Goal: Task Accomplishment & Management: Manage account settings

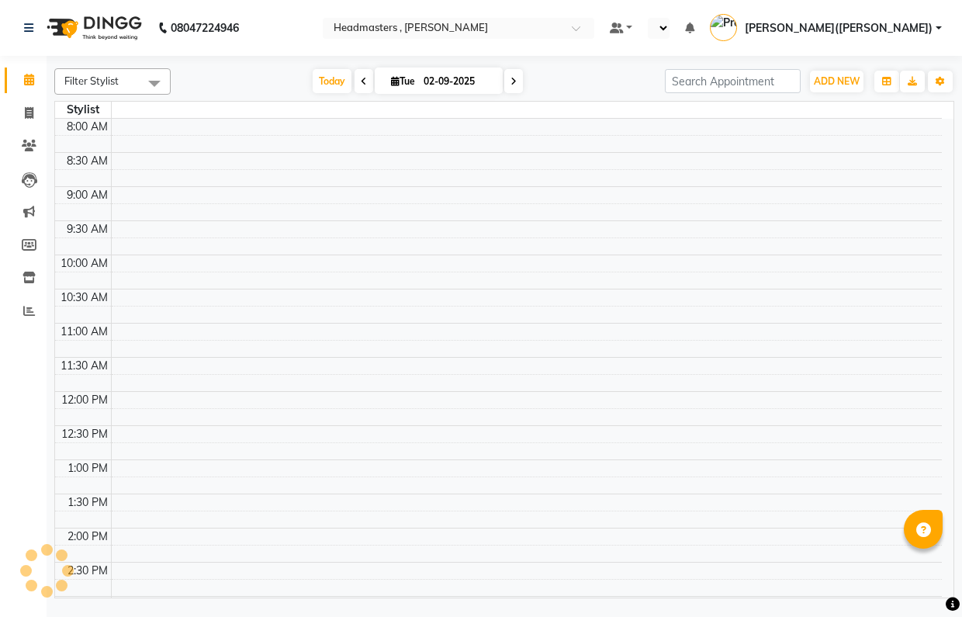
select select "en"
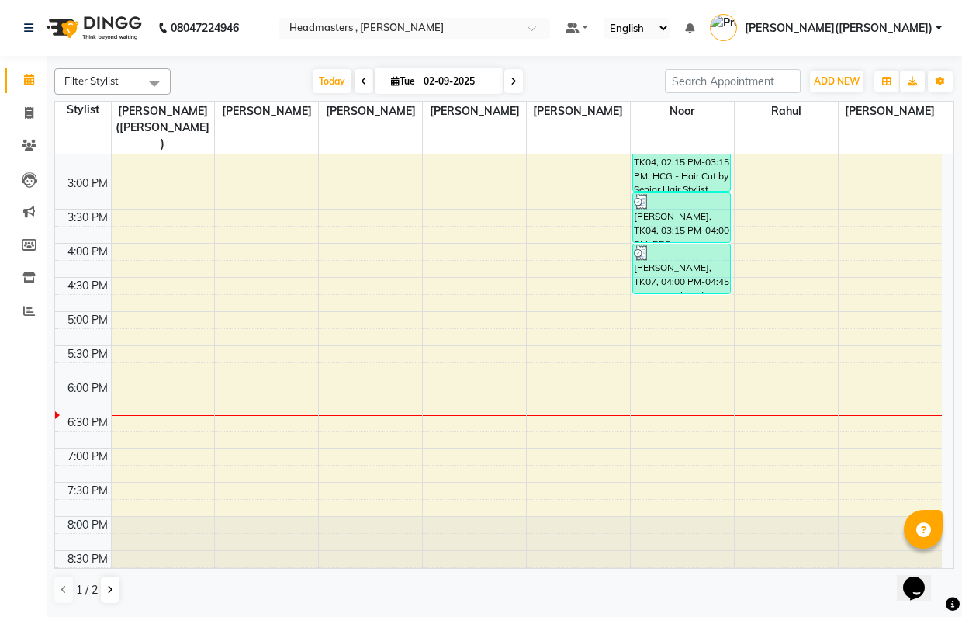
scroll to position [382, 0]
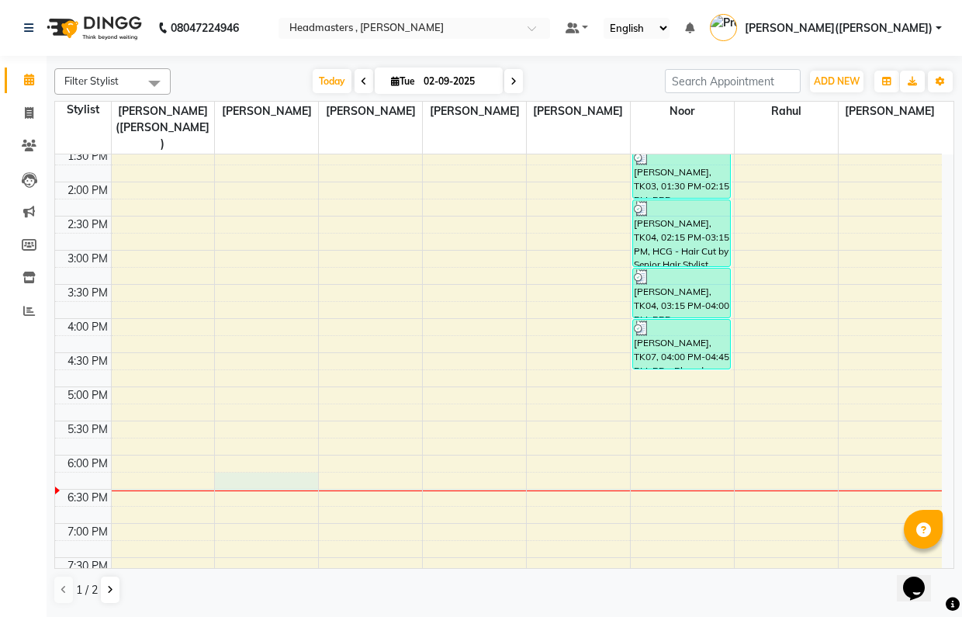
click at [237, 473] on div "8:00 AM 8:30 AM 9:00 AM 9:30 AM 10:00 AM 10:30 AM 11:00 AM 11:30 AM 12:00 PM 12…" at bounding box center [498, 216] width 887 height 887
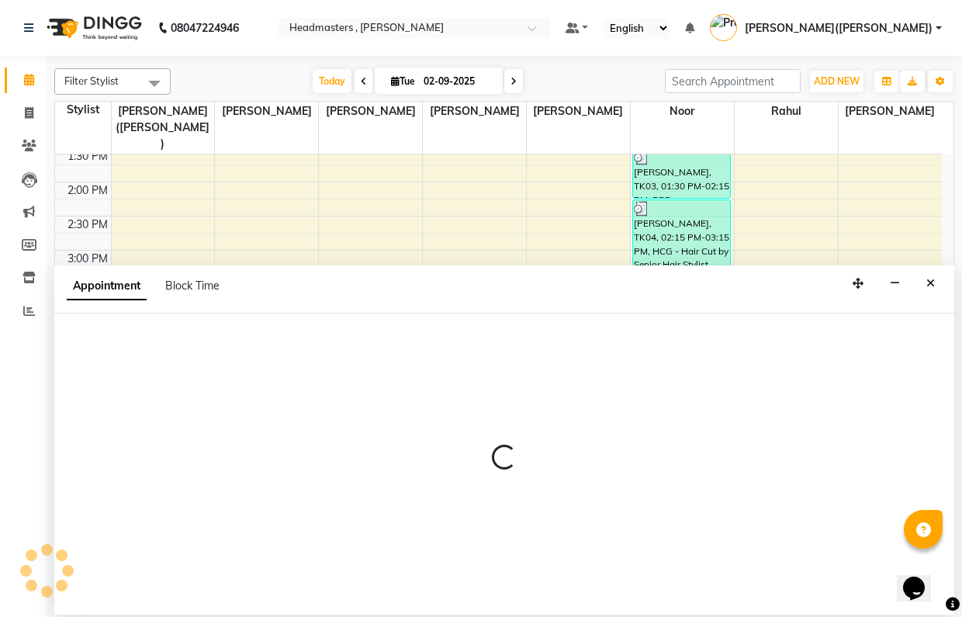
select select "85122"
select select "1095"
select select "tentative"
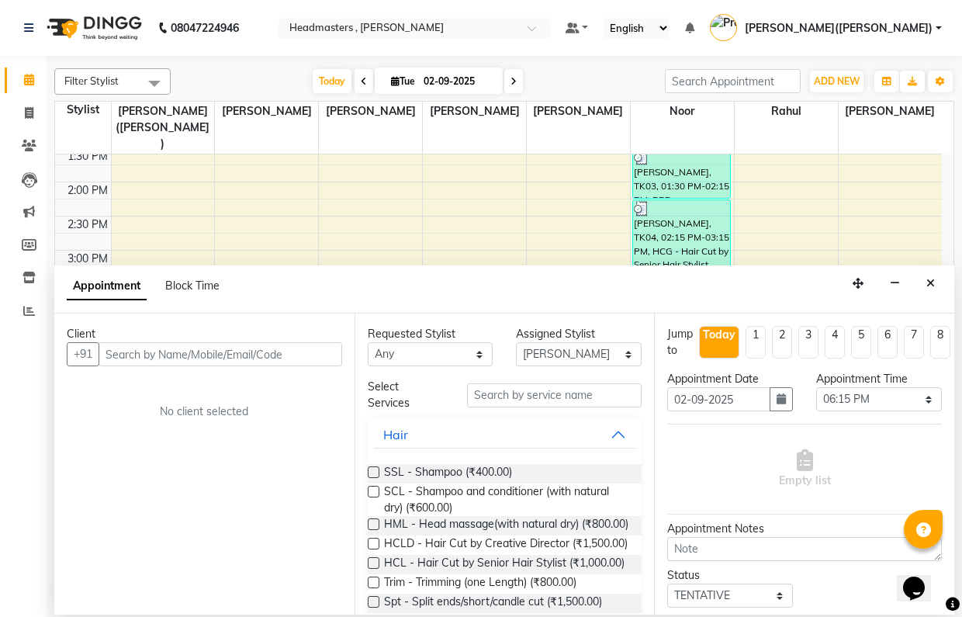
click at [191, 357] on input "text" at bounding box center [221, 354] width 244 height 24
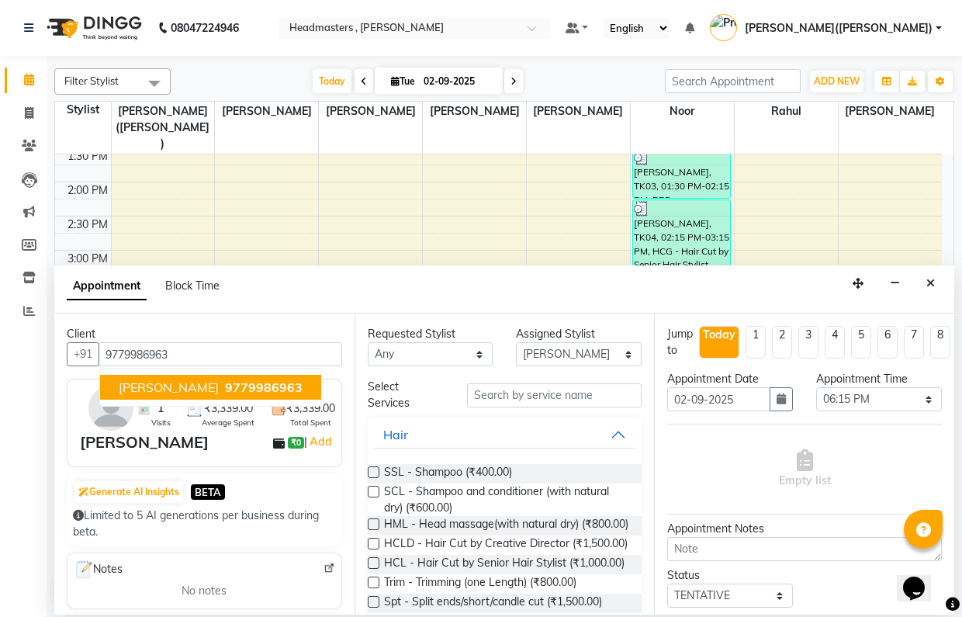
type input "9779986963"
click at [546, 394] on input "text" at bounding box center [554, 395] width 175 height 24
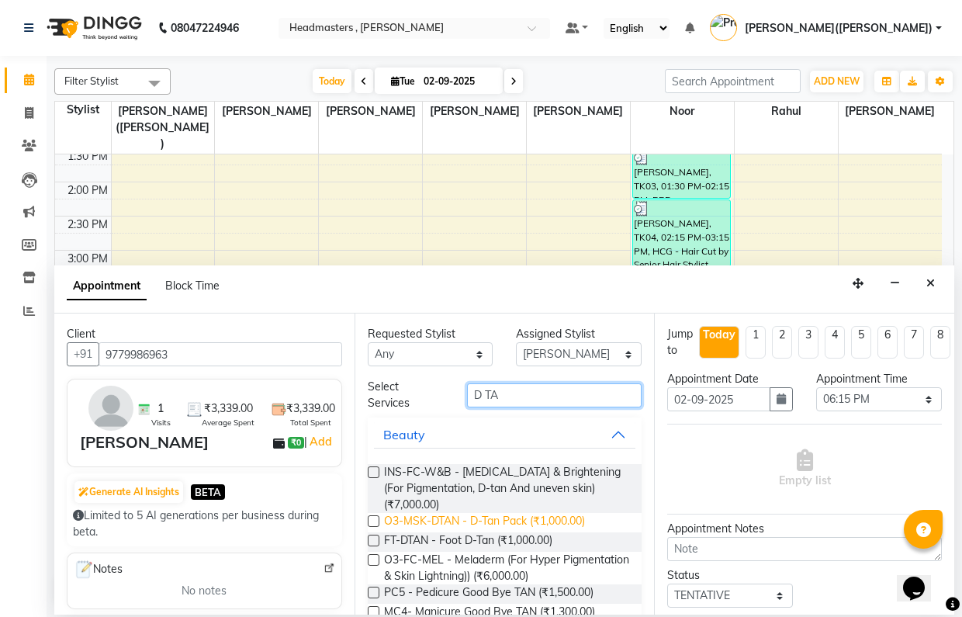
type input "D TA"
click at [529, 518] on span "O3-MSK-DTAN - D-Tan Pack (₹1,000.00)" at bounding box center [484, 522] width 201 height 19
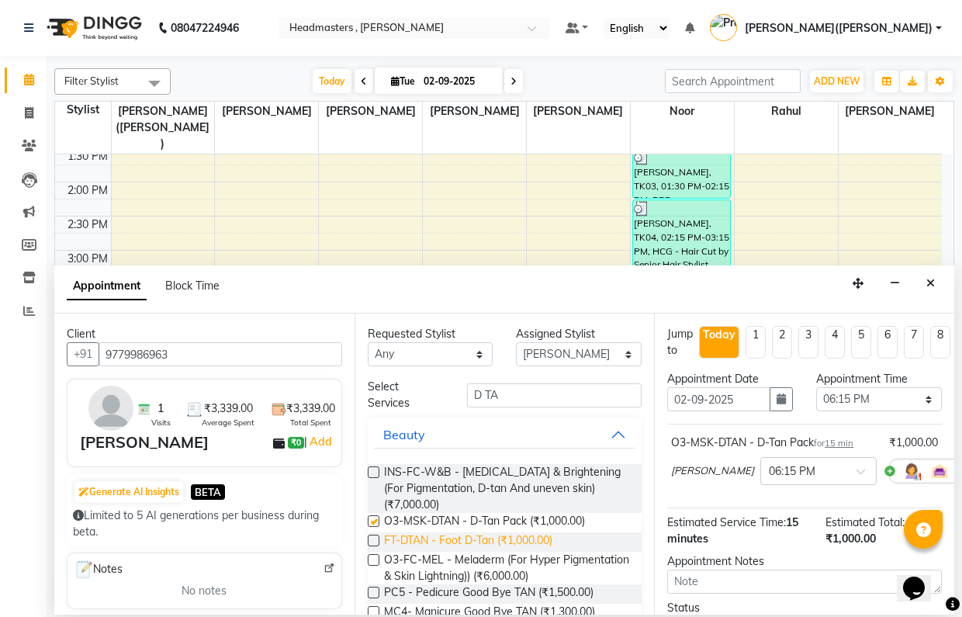
checkbox input "false"
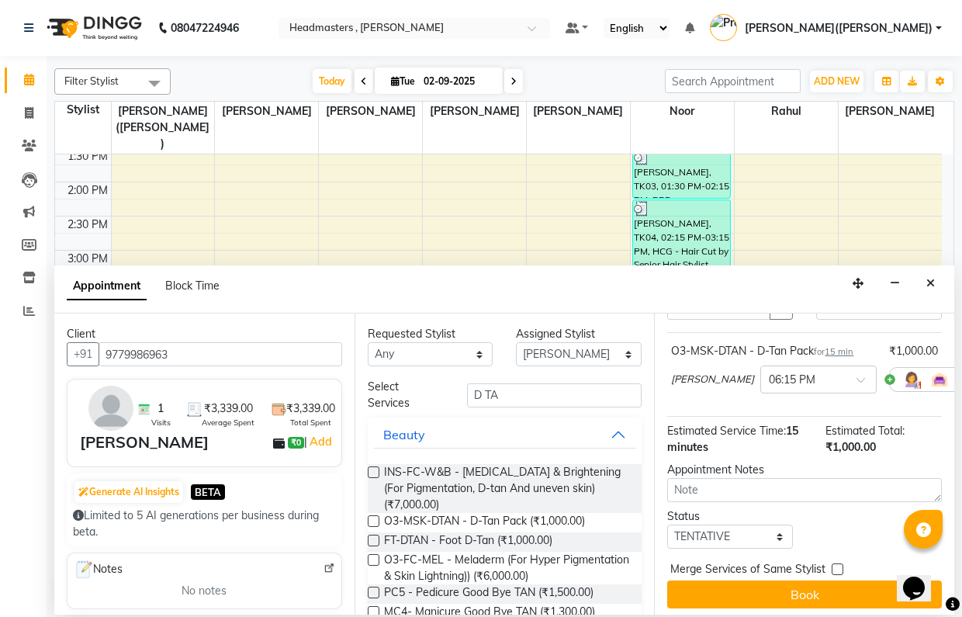
scroll to position [112, 0]
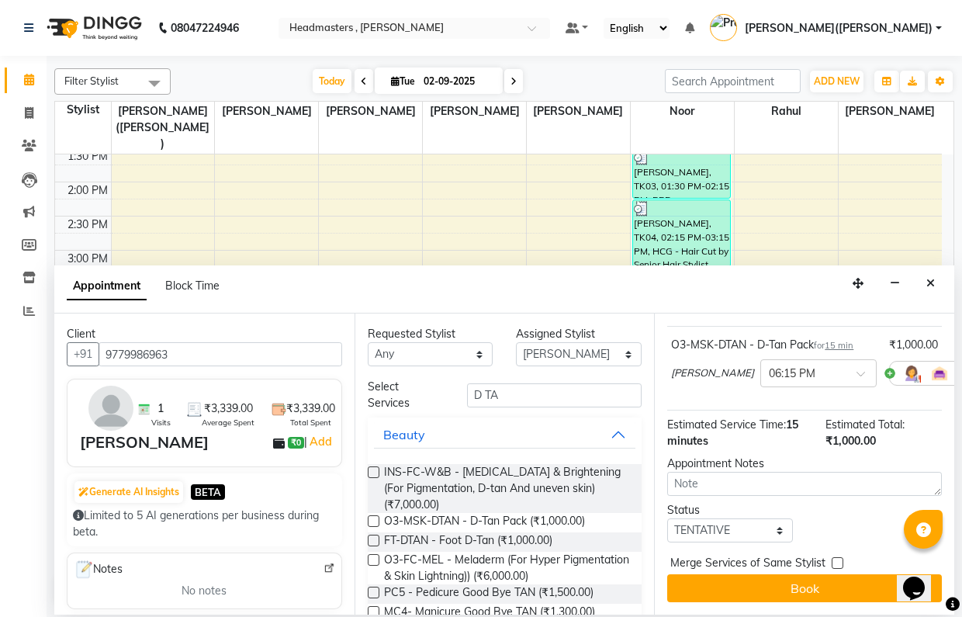
click at [958, 449] on div "Filter Stylist Select All [PERSON_NAME] [PERSON_NAME] [PERSON_NAME] Noor [PERSO…" at bounding box center [505, 335] width 916 height 559
click at [600, 358] on select "Select [PERSON_NAME] [PERSON_NAME] [PERSON_NAME] [PERSON_NAME] [PERSON_NAME]([P…" at bounding box center [579, 354] width 126 height 24
select select "85427"
click at [516, 342] on select "Select [PERSON_NAME] [PERSON_NAME] [PERSON_NAME] [PERSON_NAME] [PERSON_NAME]([P…" at bounding box center [579, 354] width 126 height 24
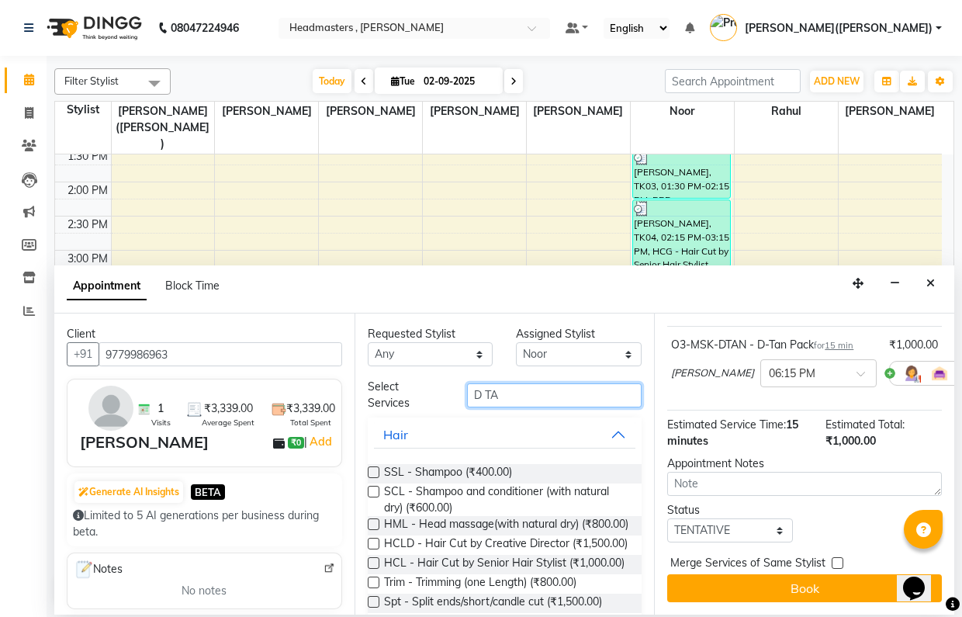
click at [512, 399] on input "D TA" at bounding box center [554, 395] width 175 height 24
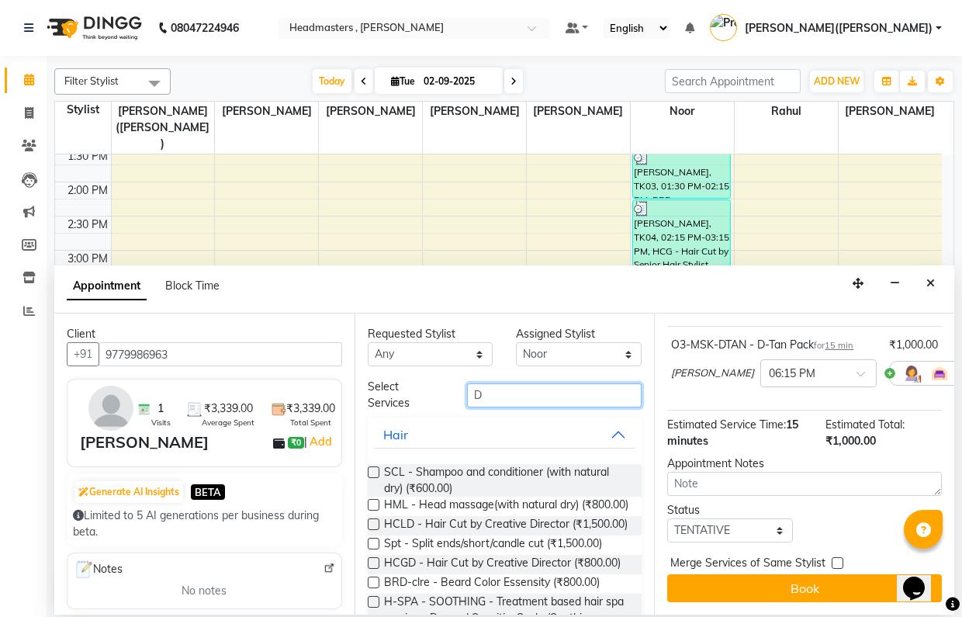
type input "D"
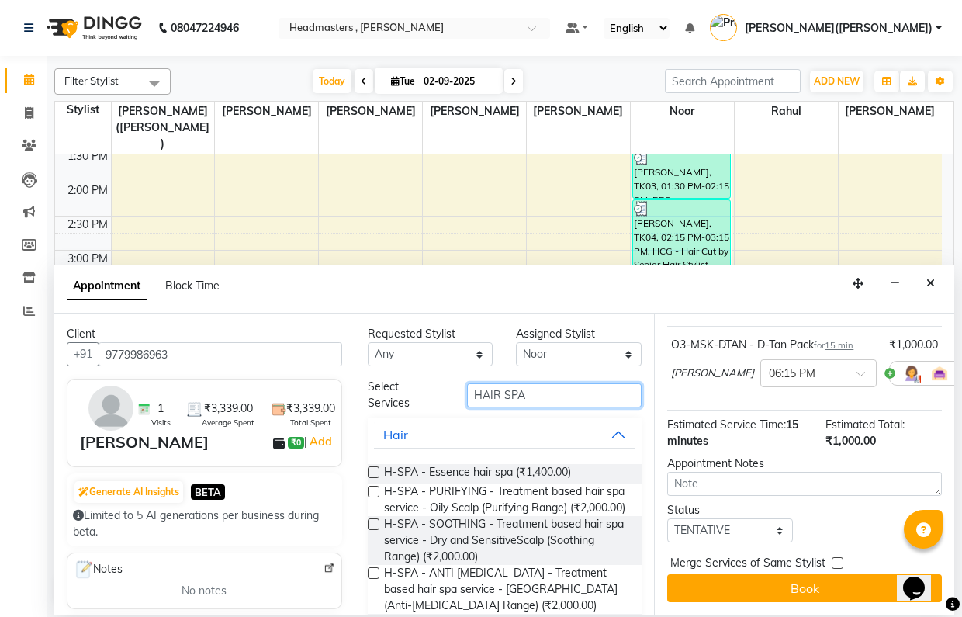
type input "HAIR SPA"
click at [374, 470] on label at bounding box center [374, 472] width 12 height 12
click at [374, 470] on input "checkbox" at bounding box center [373, 474] width 10 height 10
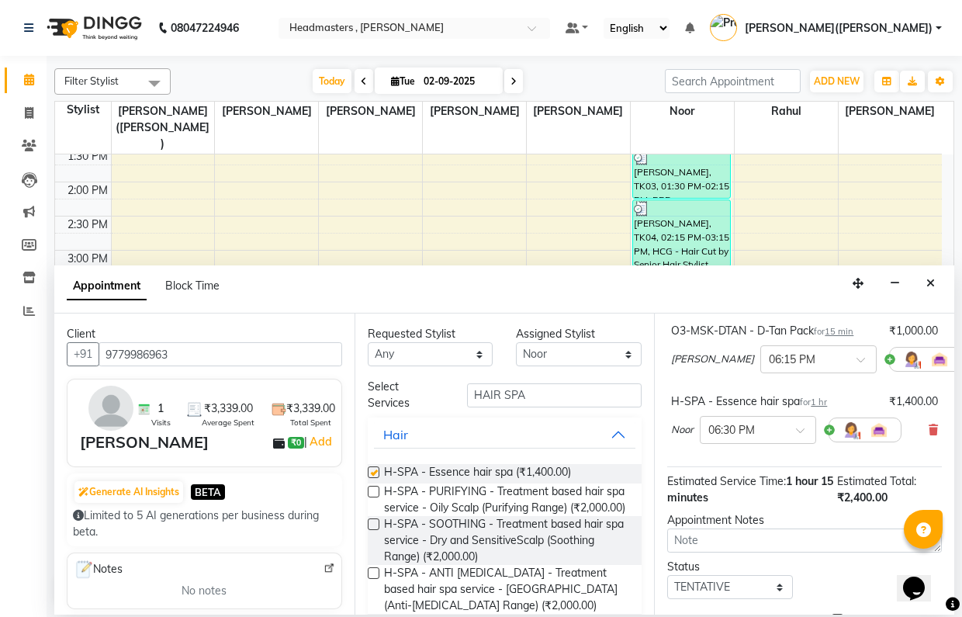
checkbox input "false"
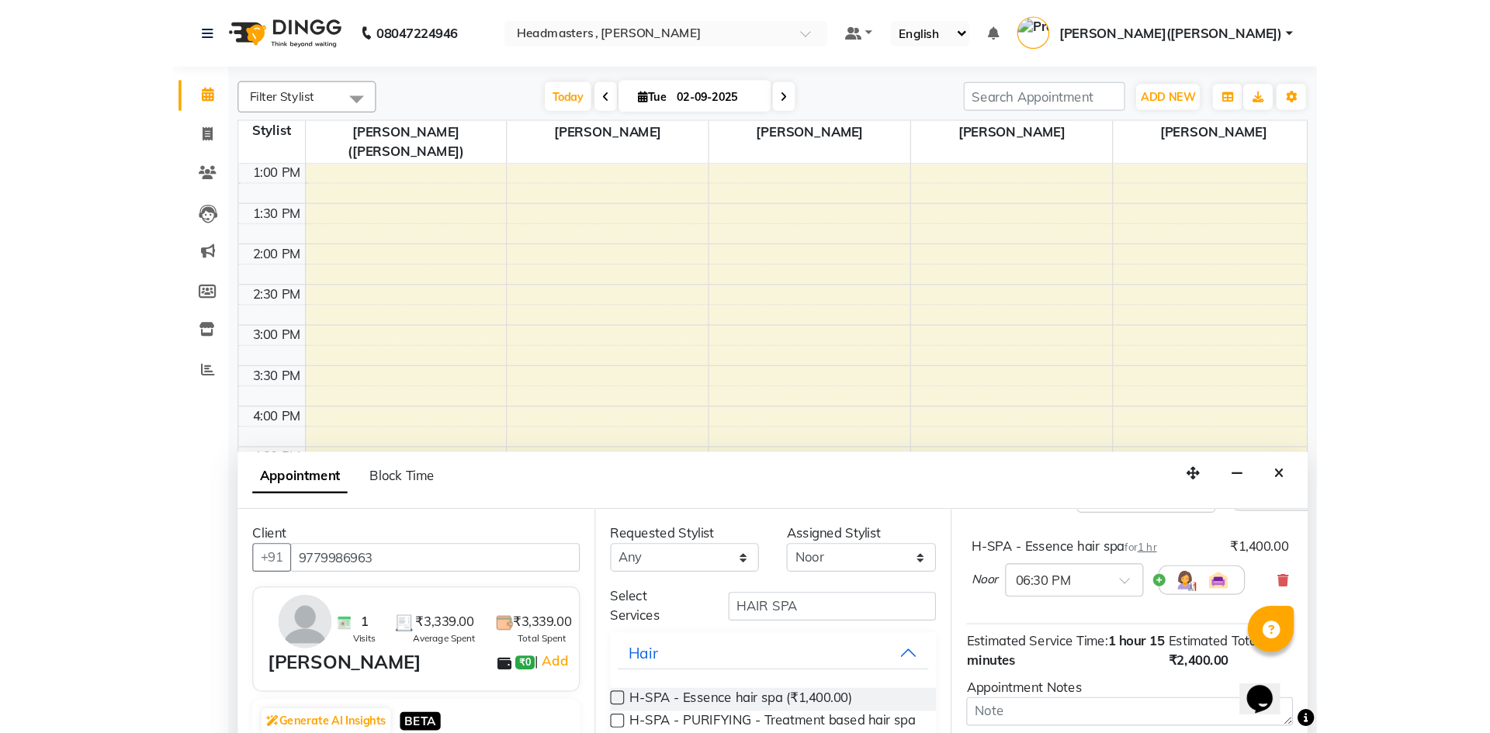
scroll to position [324, 0]
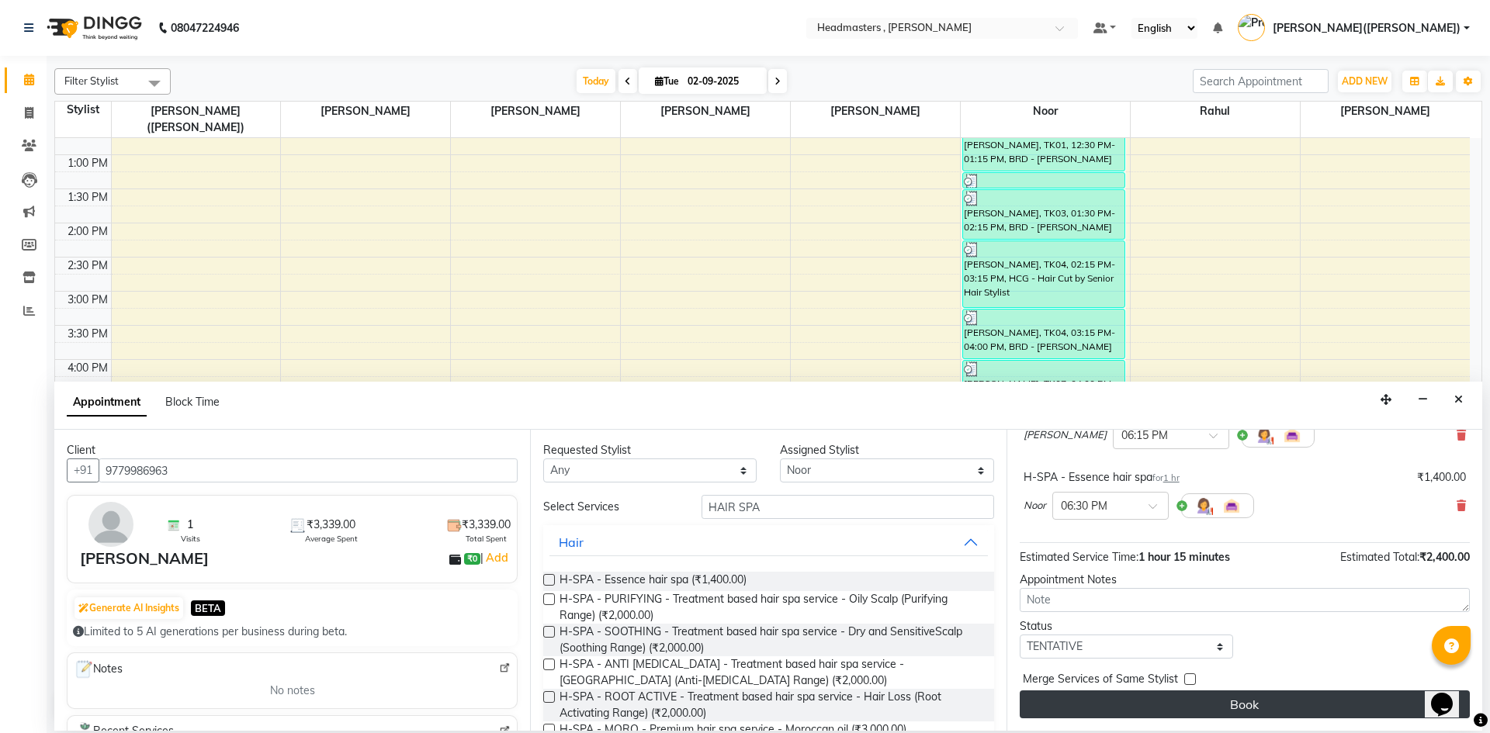
click at [962, 616] on button "Book" at bounding box center [1245, 705] width 450 height 28
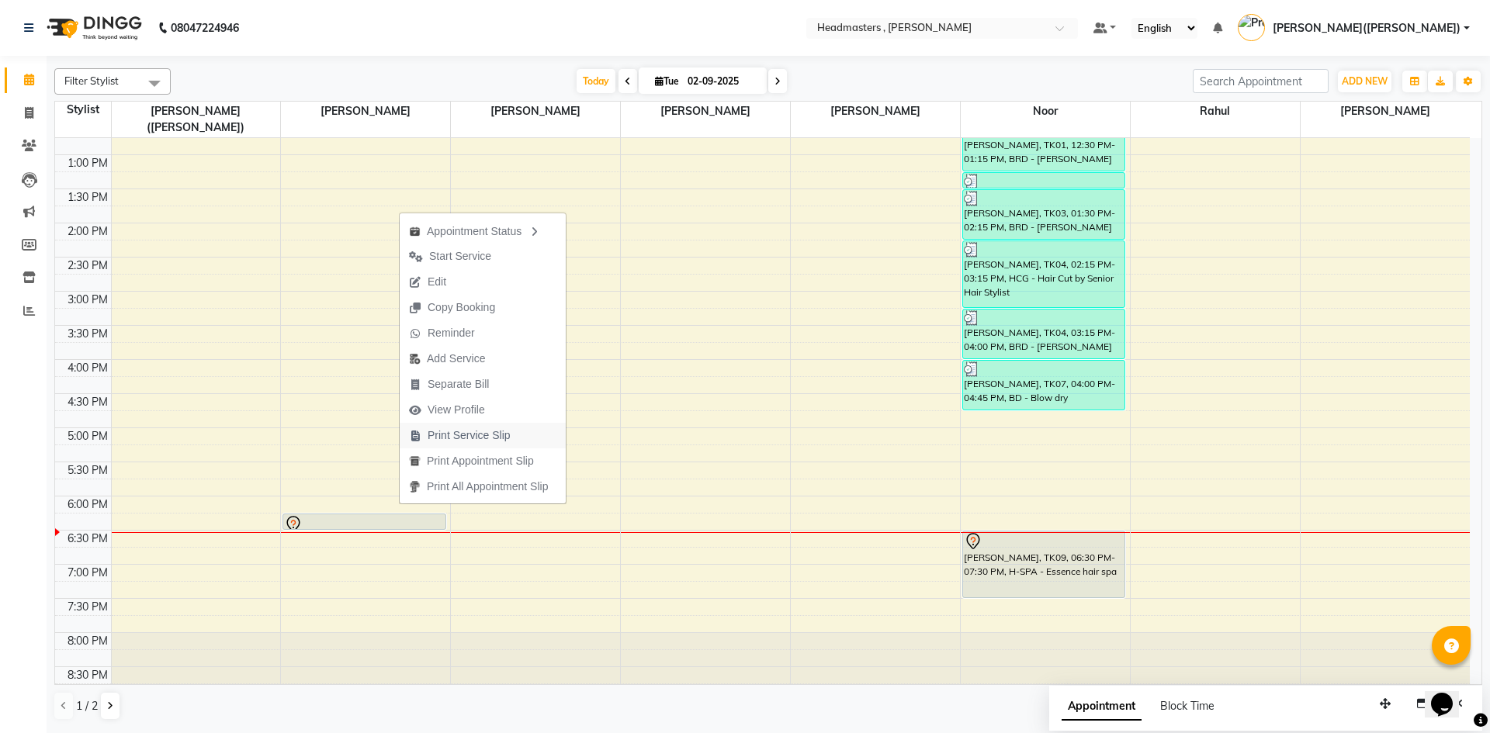
click at [507, 432] on span "Print Service Slip" at bounding box center [469, 436] width 83 height 16
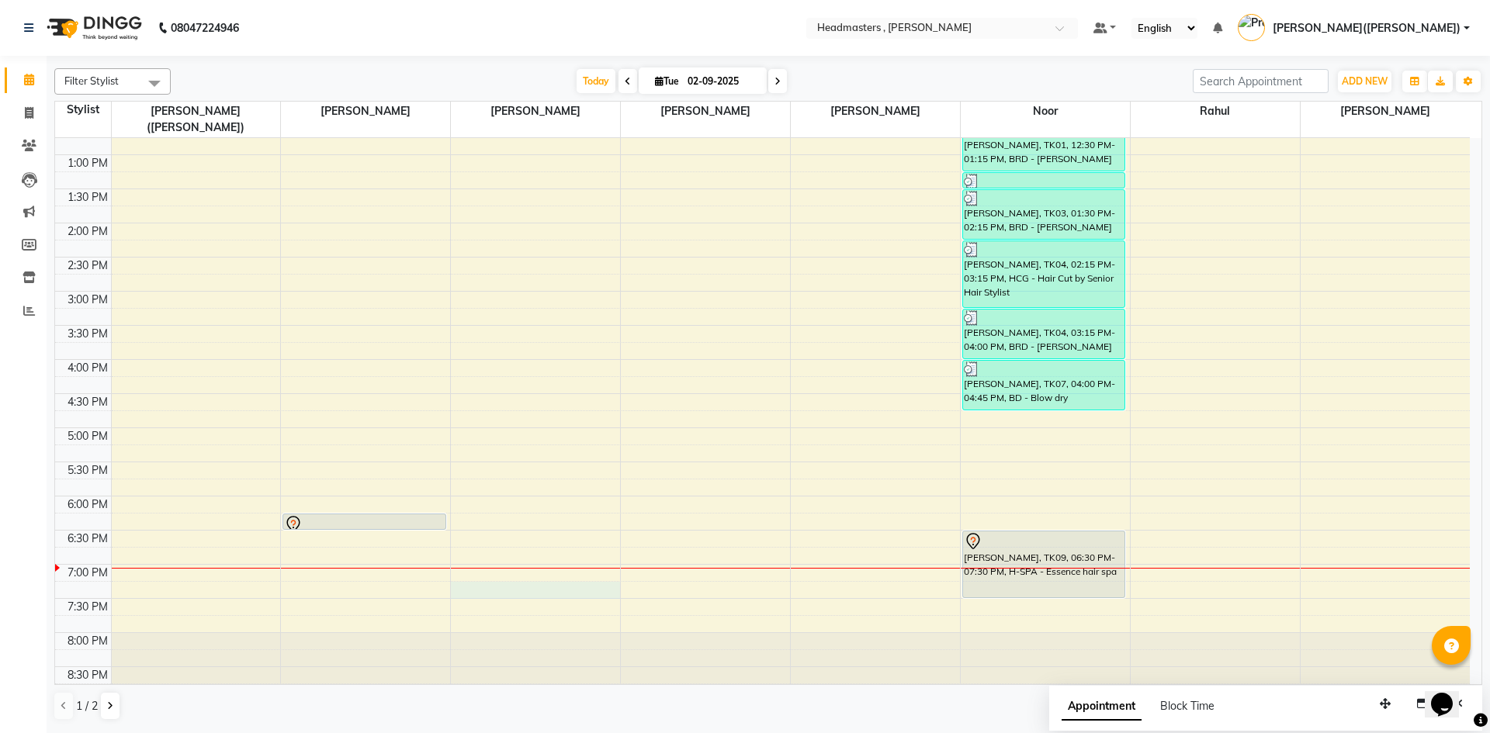
click at [570, 566] on div "8:00 AM 8:30 AM 9:00 AM 9:30 AM 10:00 AM 10:30 AM 11:00 AM 11:30 AM 12:00 PM 12…" at bounding box center [762, 257] width 1415 height 887
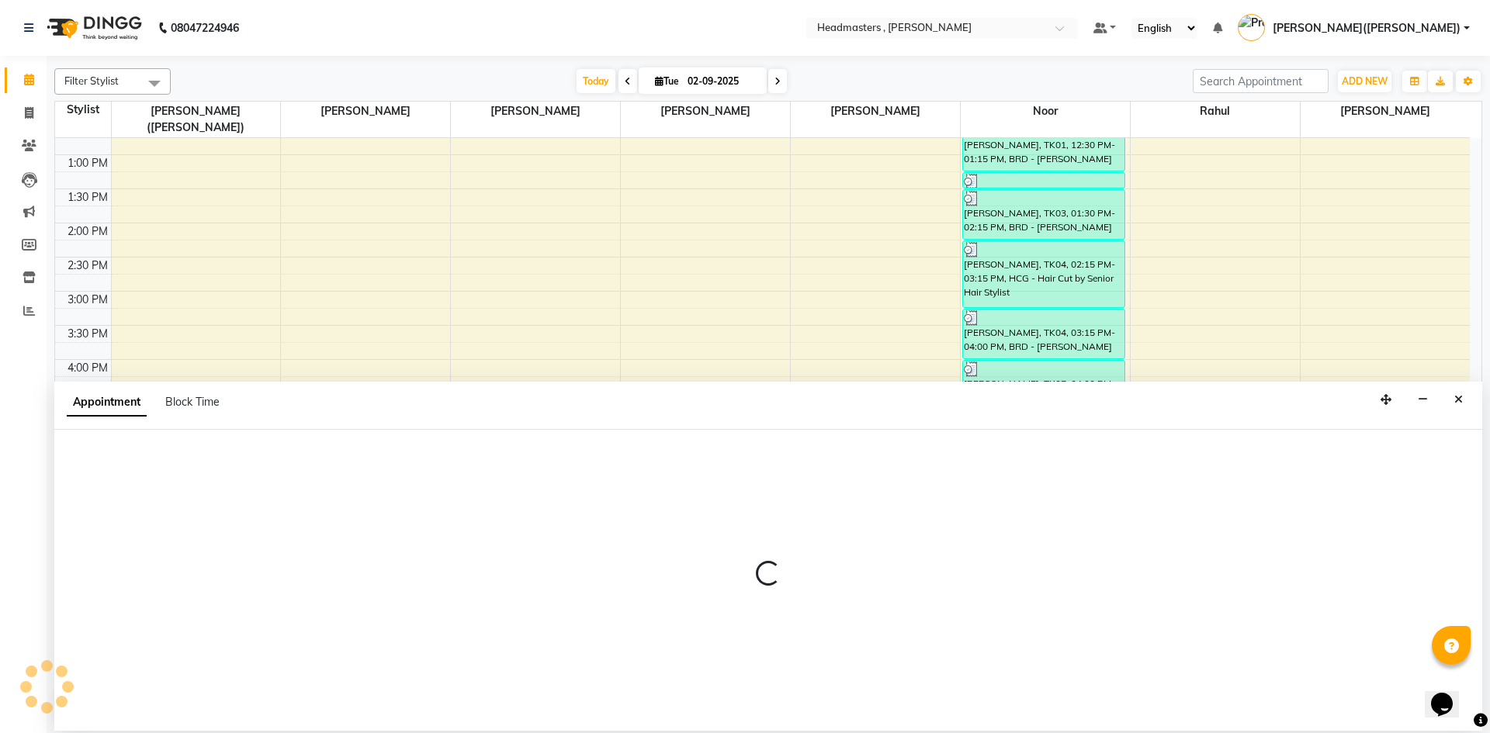
select select "85123"
select select "1155"
select select "tentative"
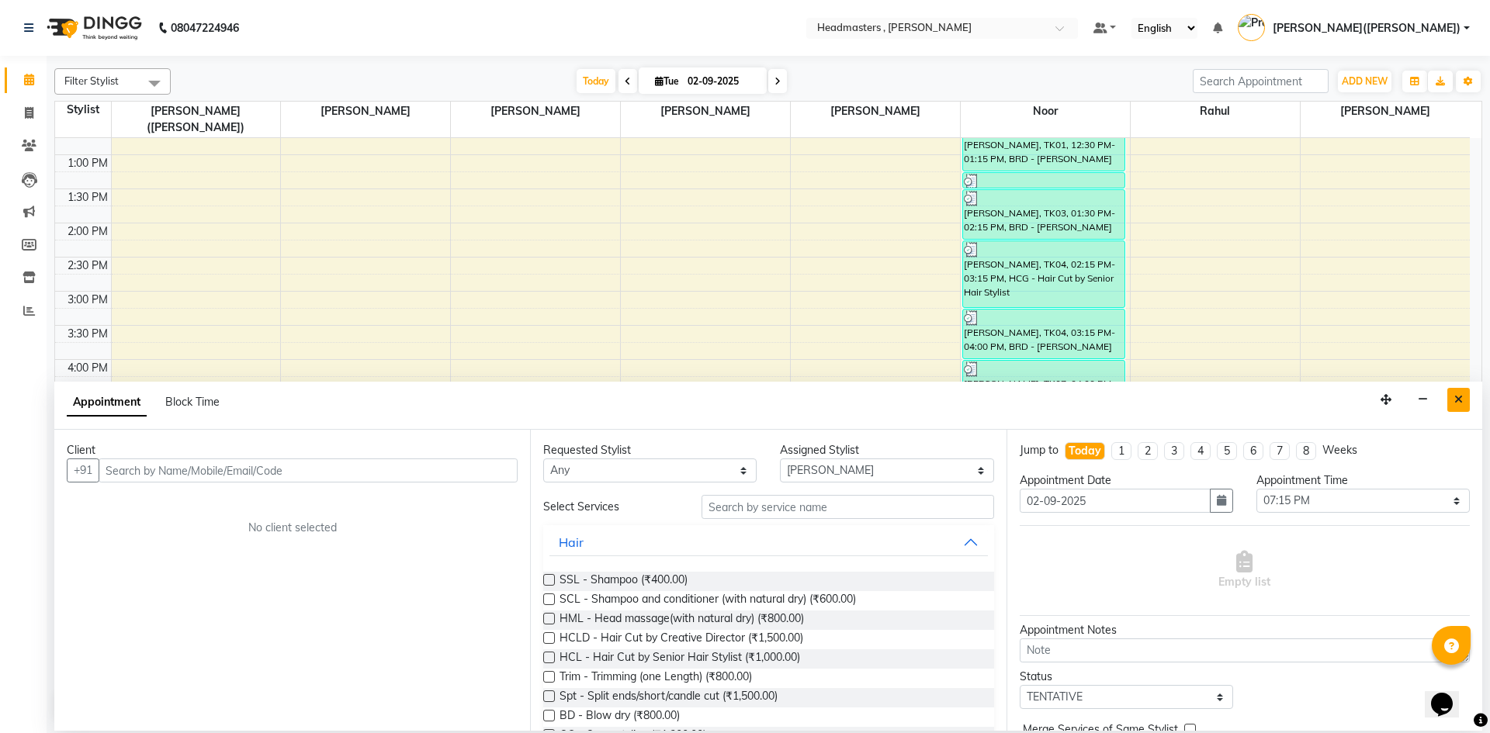
click at [962, 393] on button "Close" at bounding box center [1459, 400] width 23 height 24
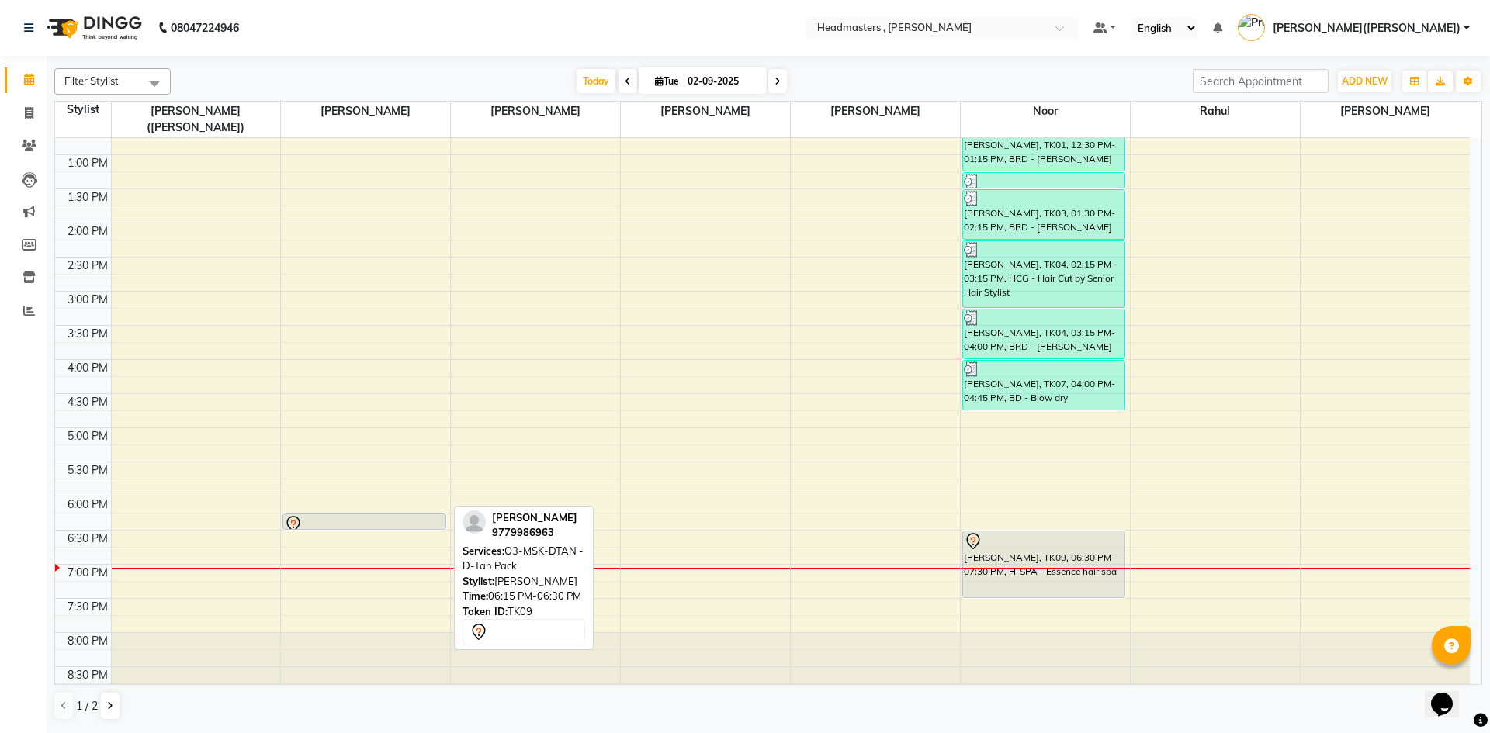
click at [410, 526] on div at bounding box center [363, 529] width 161 height 6
select select "7"
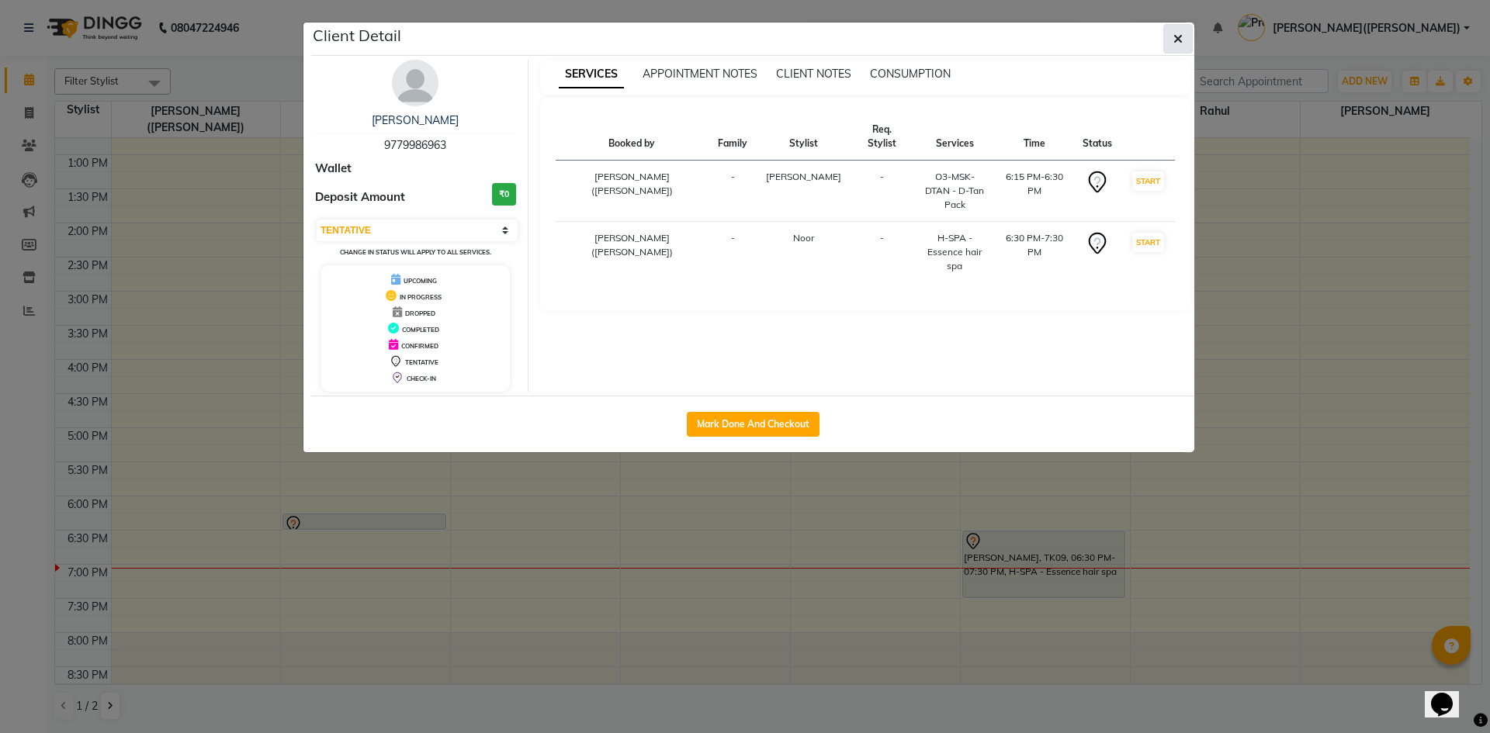
click at [962, 33] on icon "button" at bounding box center [1178, 39] width 9 height 12
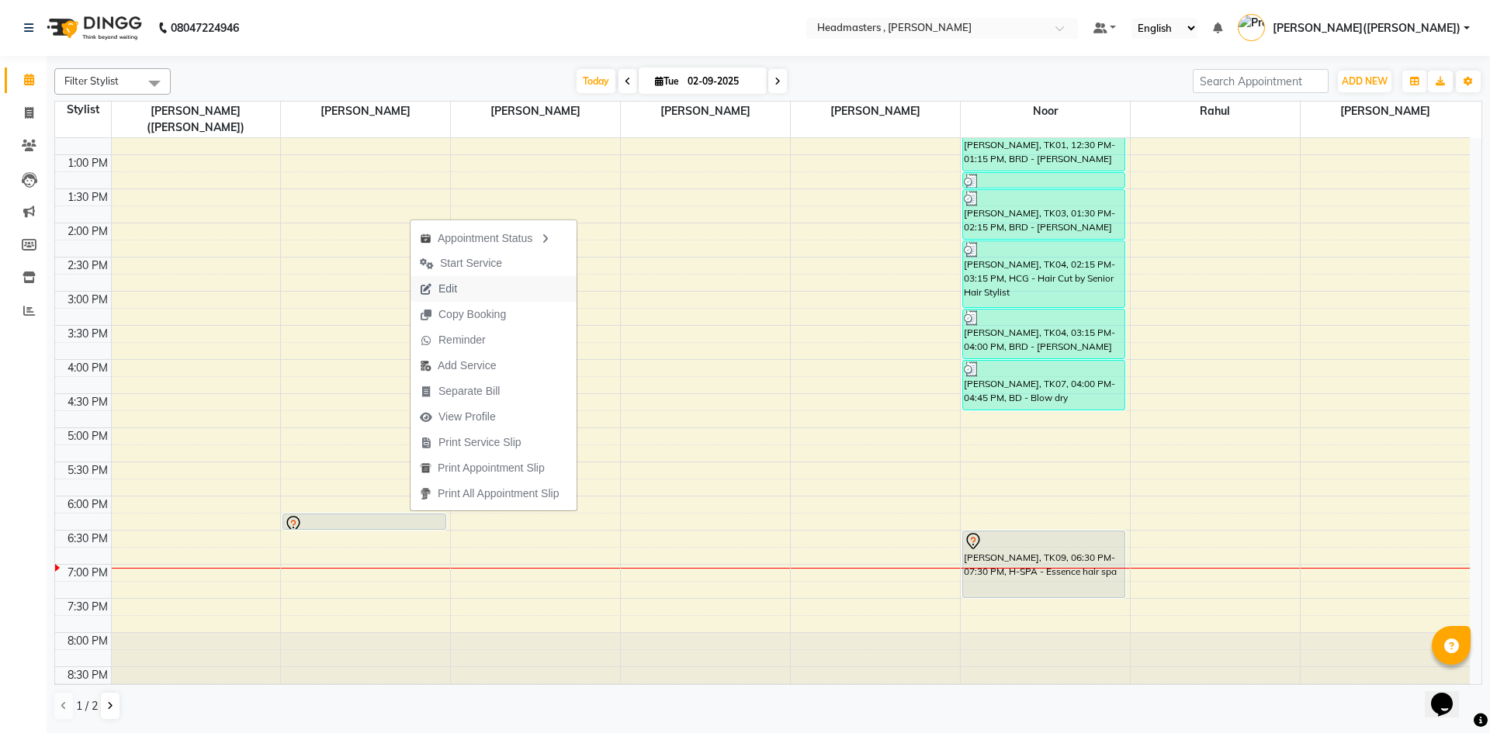
click at [459, 292] on span "Edit" at bounding box center [439, 289] width 56 height 26
select select "tentative"
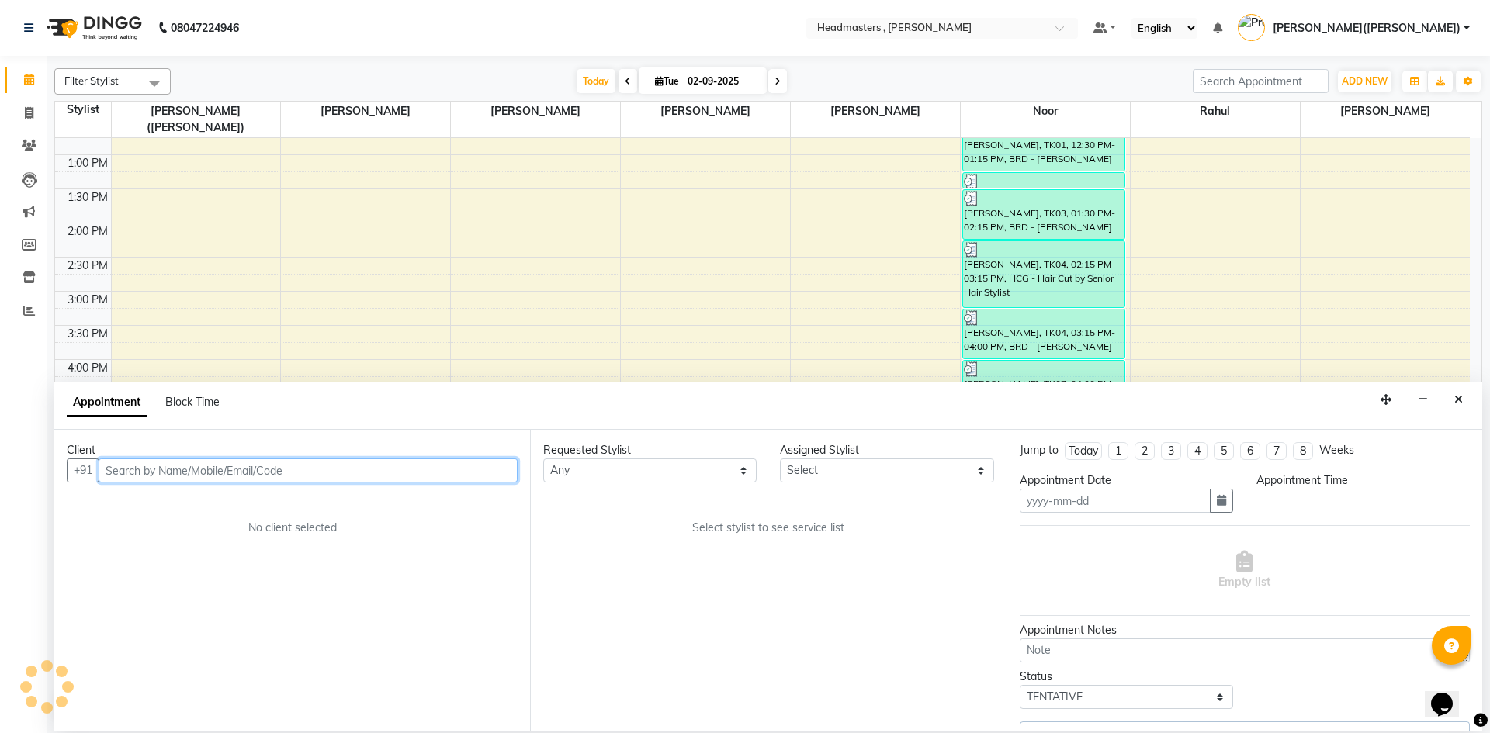
type input "02-09-2025"
select select "1095"
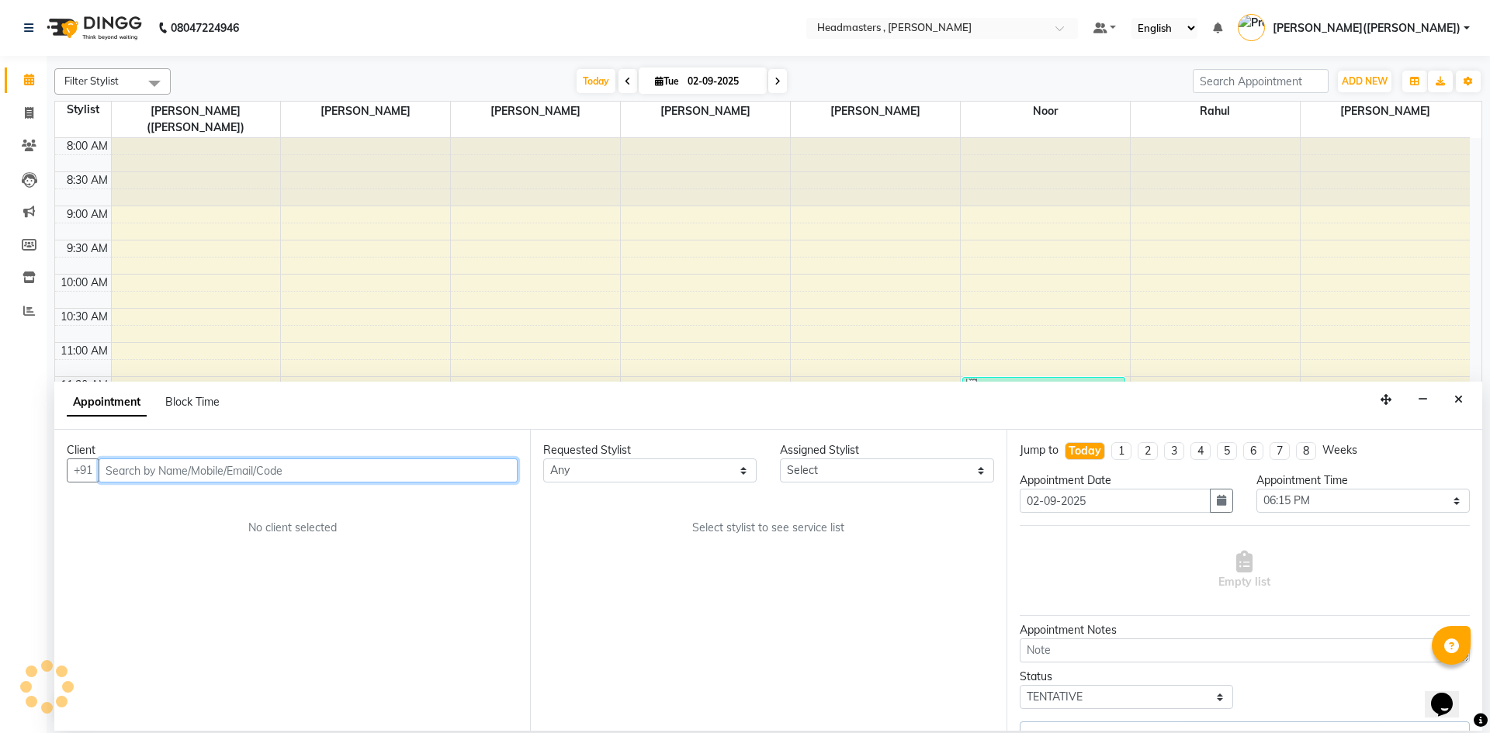
select select "85427"
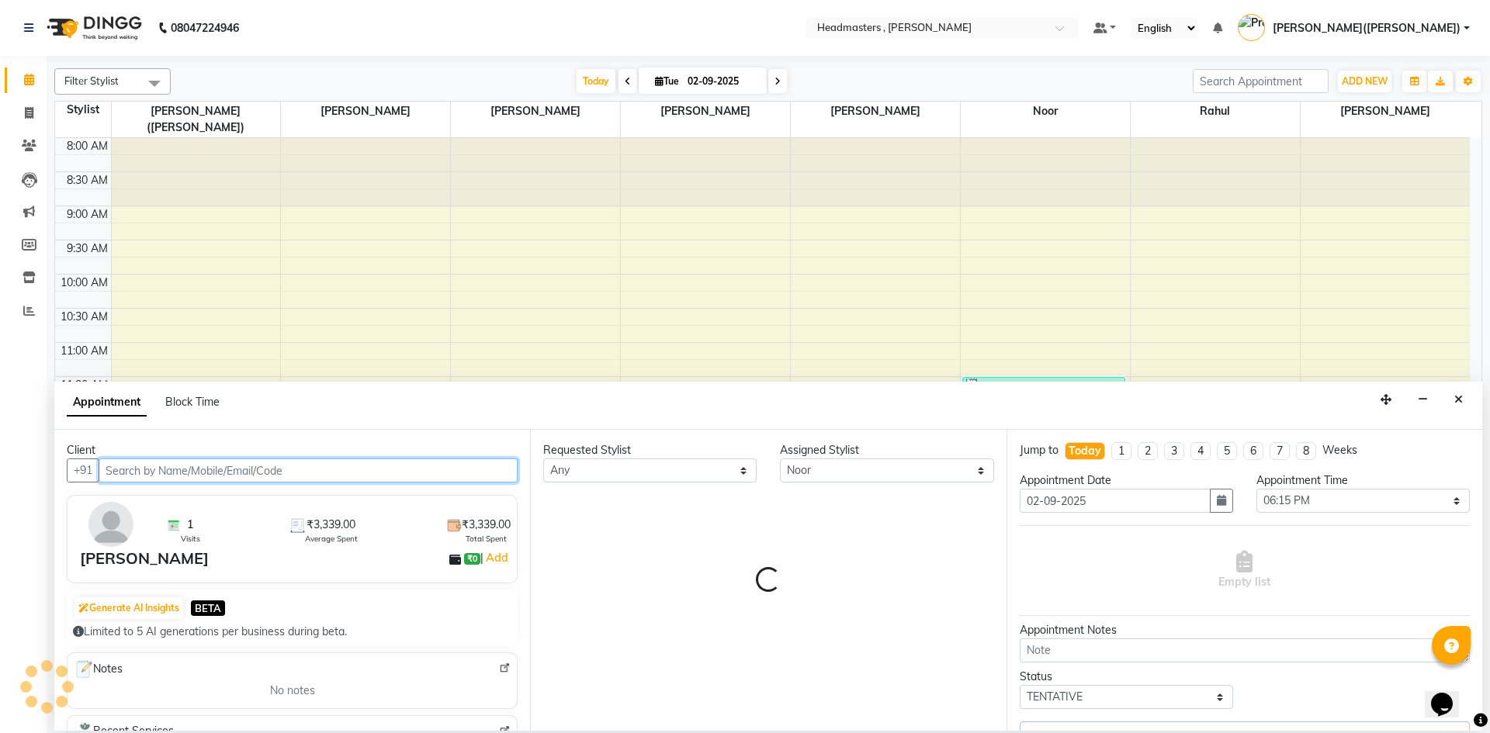
select select "4310"
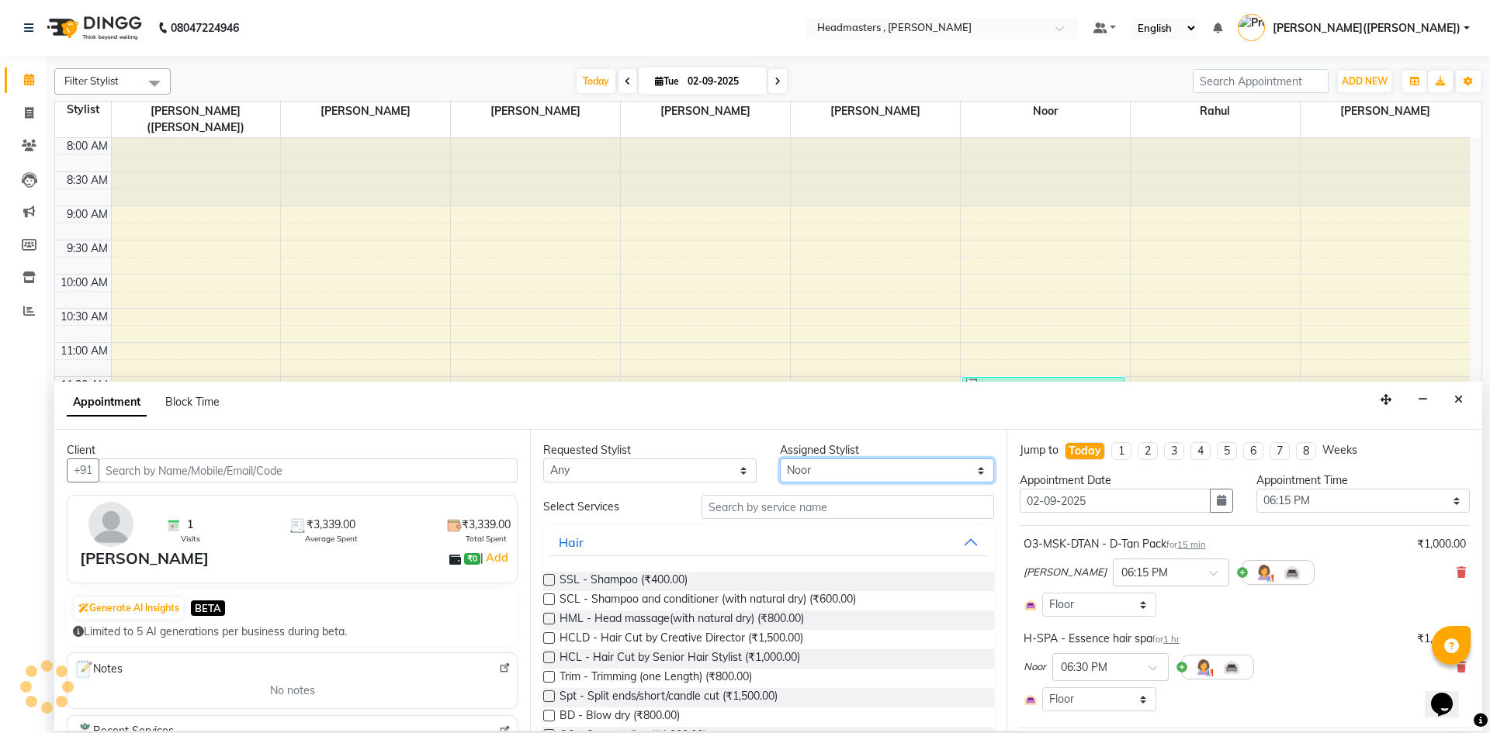
click at [810, 466] on select "Select [PERSON_NAME] [PERSON_NAME] [PERSON_NAME] [PERSON_NAME] [PERSON_NAME]([P…" at bounding box center [886, 471] width 213 height 24
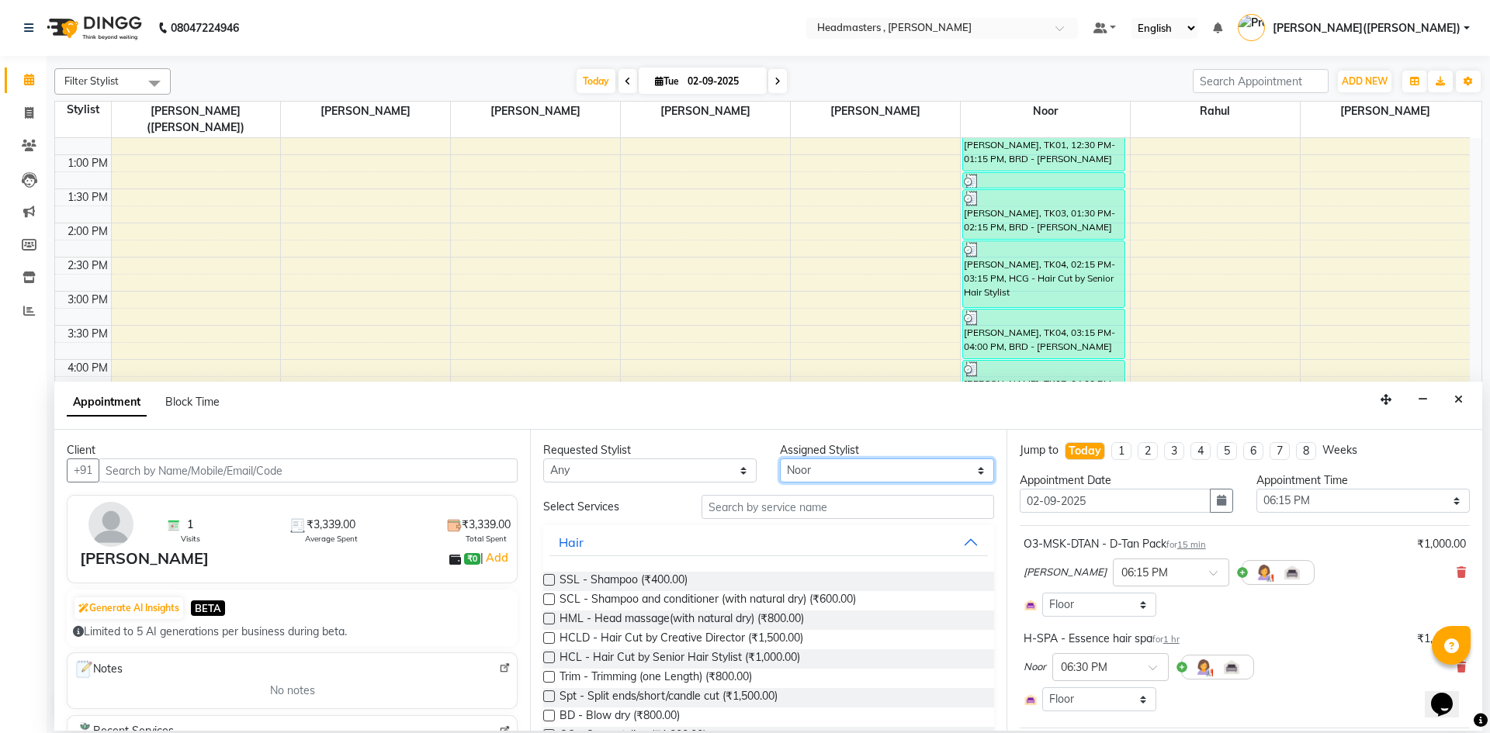
select select "85122"
click at [780, 459] on select "Select [PERSON_NAME] [PERSON_NAME] [PERSON_NAME] [PERSON_NAME] [PERSON_NAME]([P…" at bounding box center [886, 471] width 213 height 24
click at [741, 507] on input "text" at bounding box center [848, 507] width 293 height 24
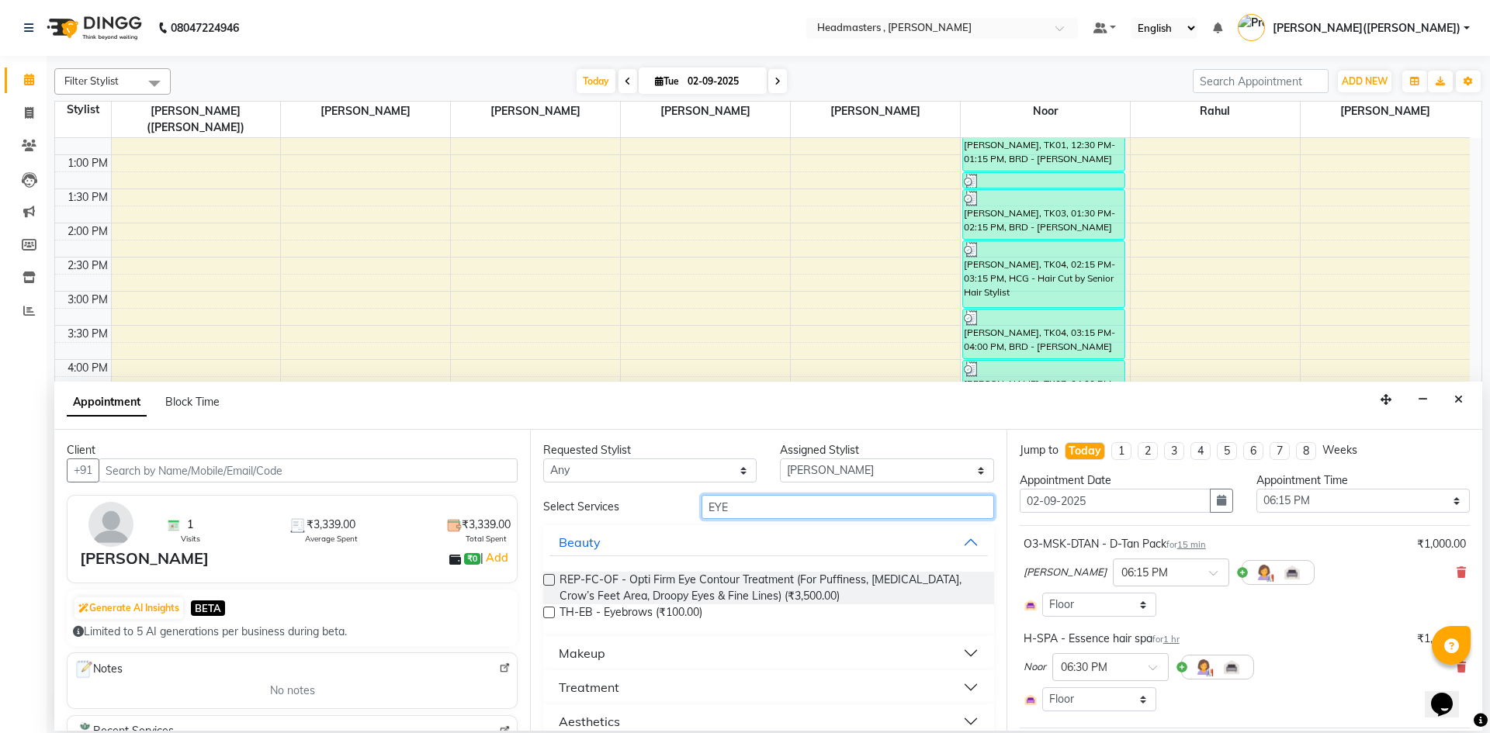
type input "EYE"
click at [549, 612] on label at bounding box center [549, 613] width 12 height 12
click at [549, 612] on input "checkbox" at bounding box center [548, 614] width 10 height 10
checkbox input "false"
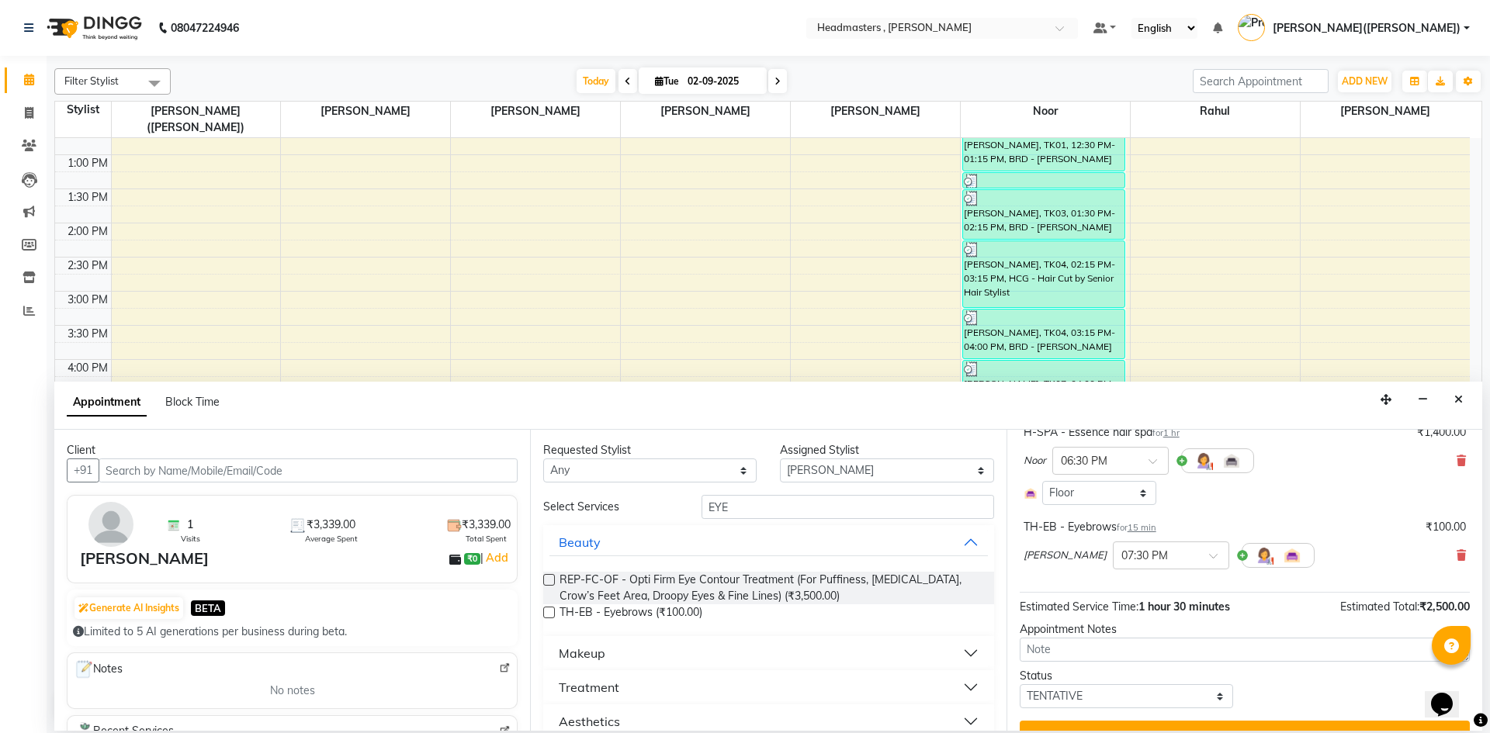
scroll to position [237, 0]
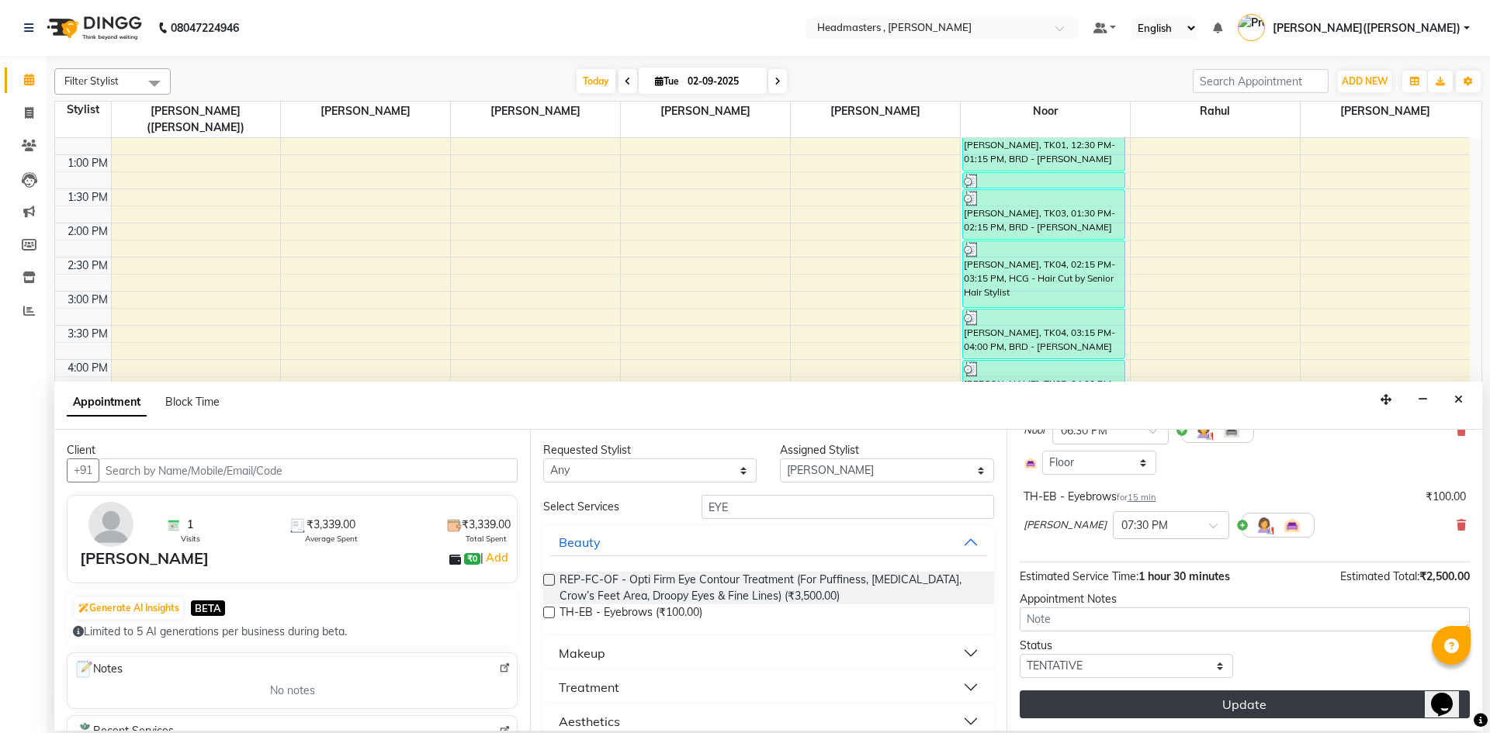
click at [962, 616] on button "Update" at bounding box center [1245, 705] width 450 height 28
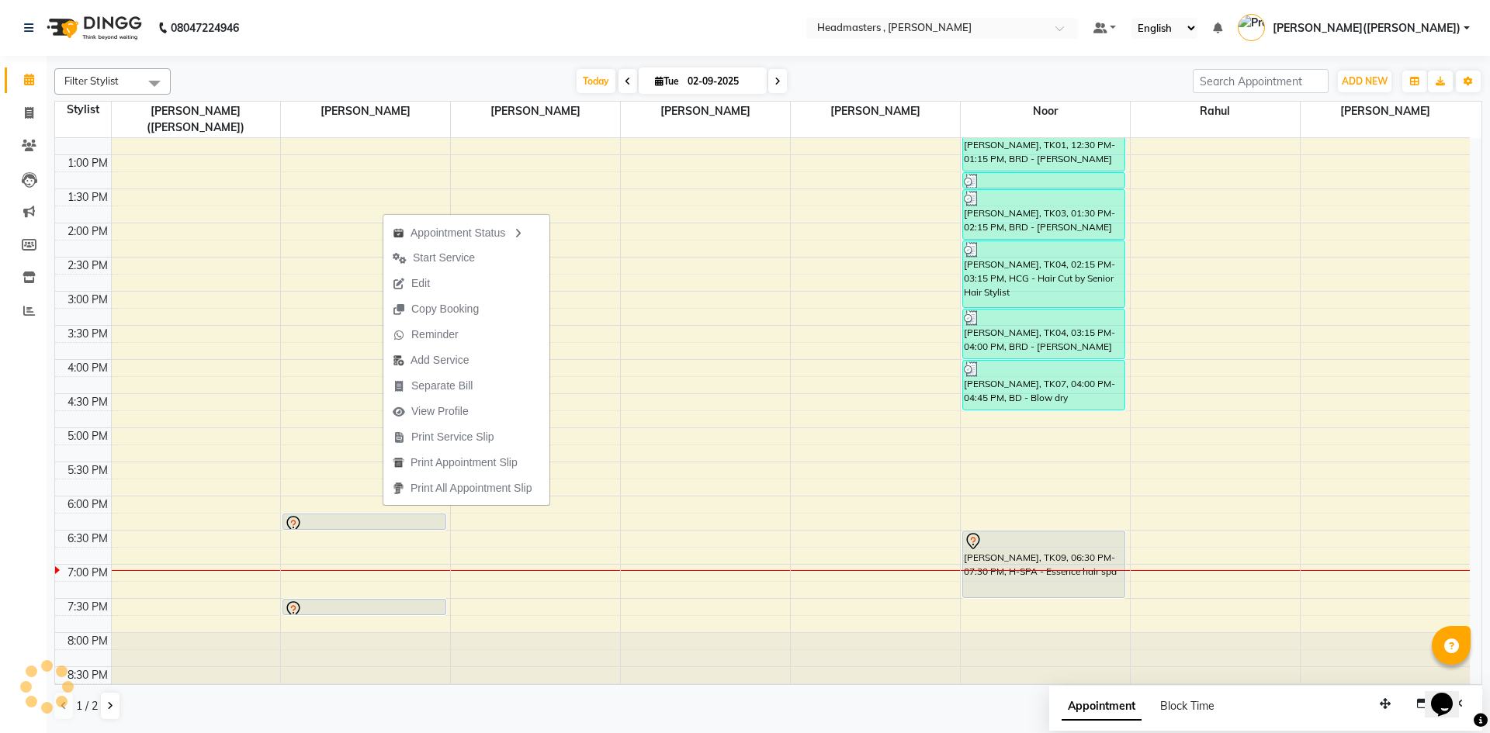
click at [415, 282] on span "Edit" at bounding box center [420, 284] width 19 height 16
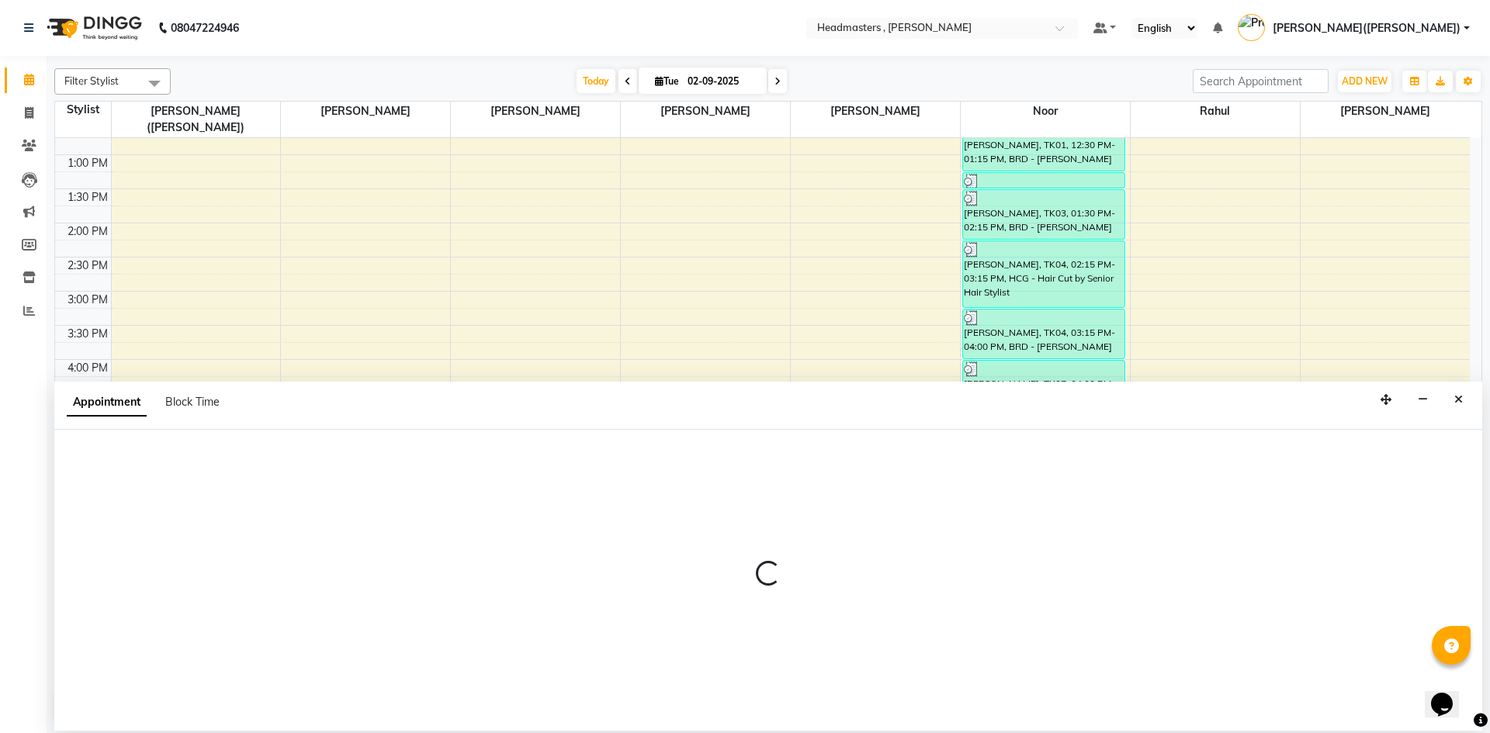
select select "tentative"
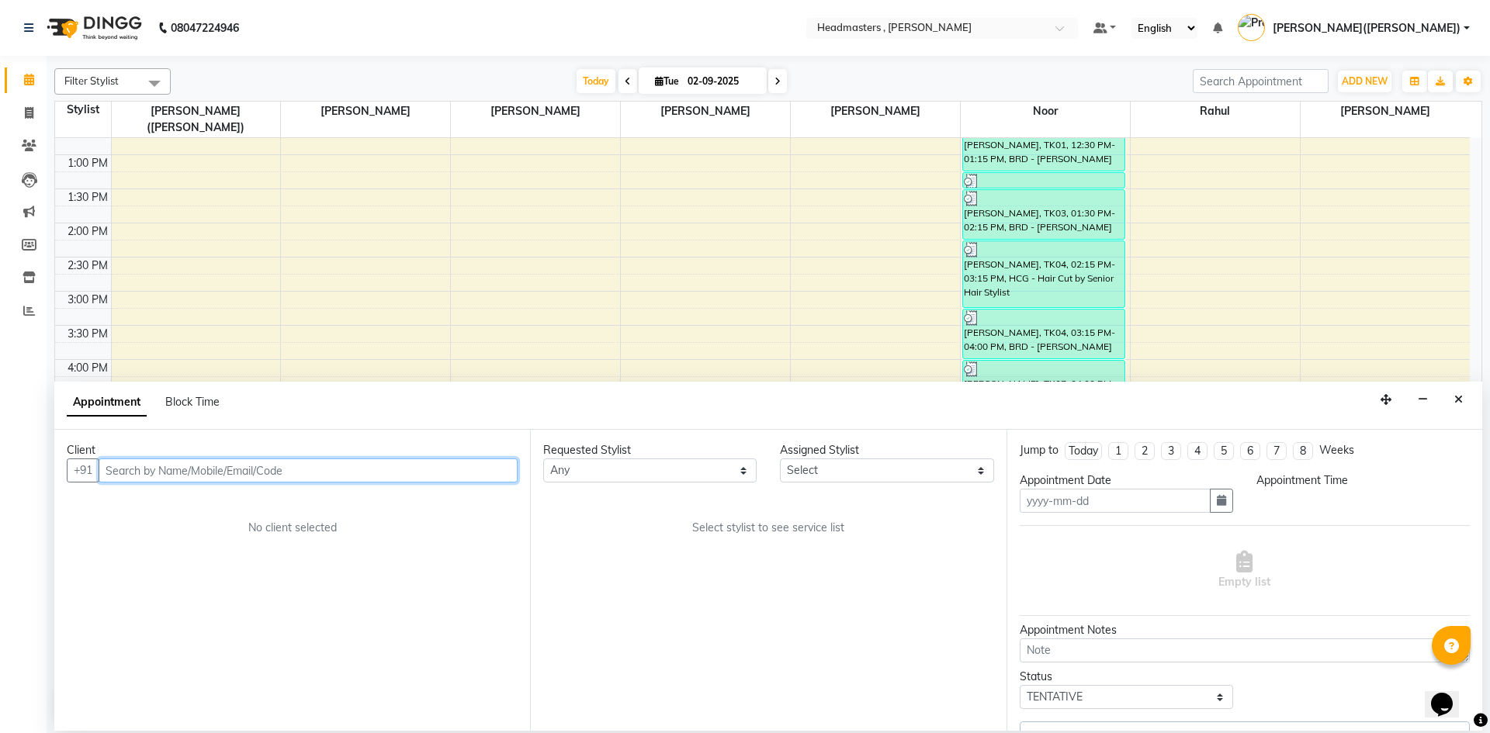
type input "02-09-2025"
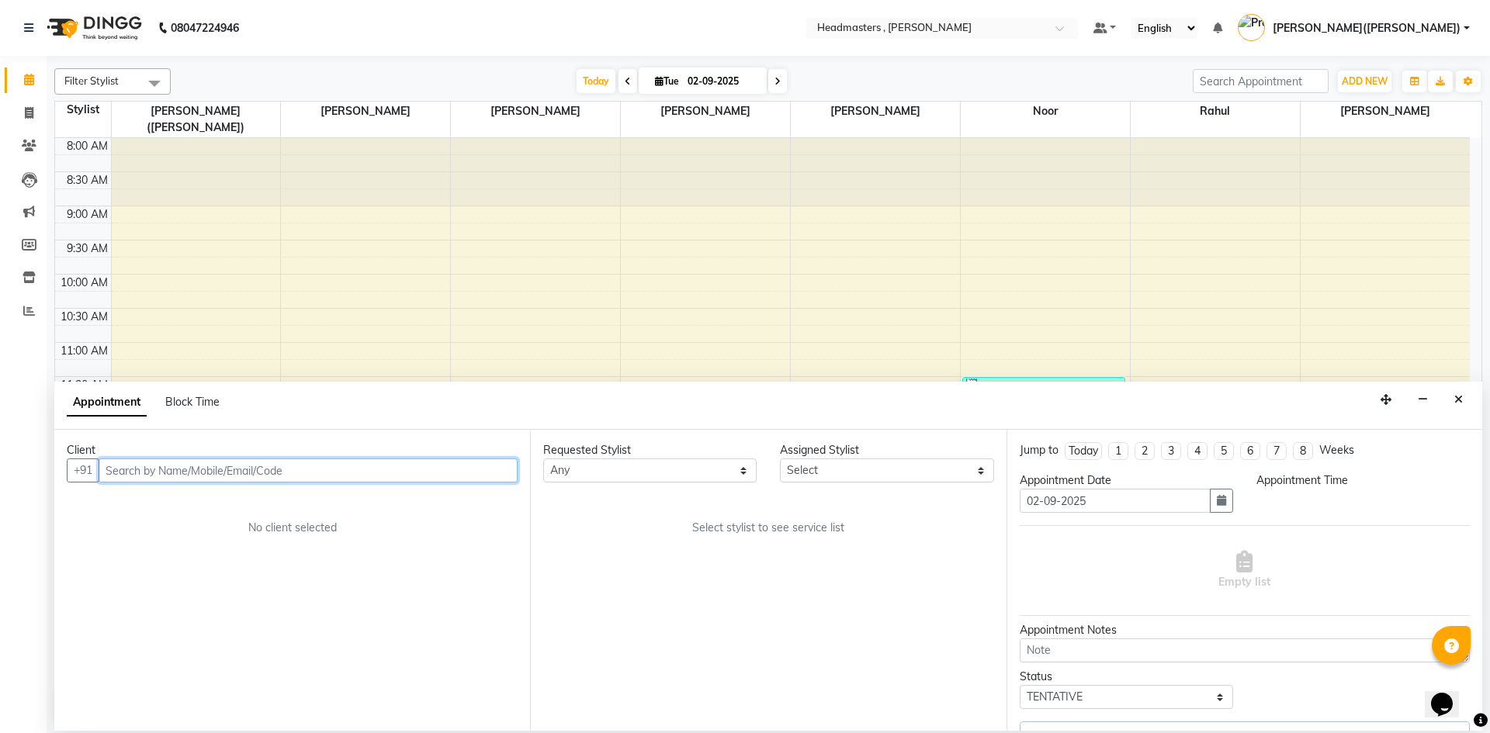
select select "1095"
select select "85122"
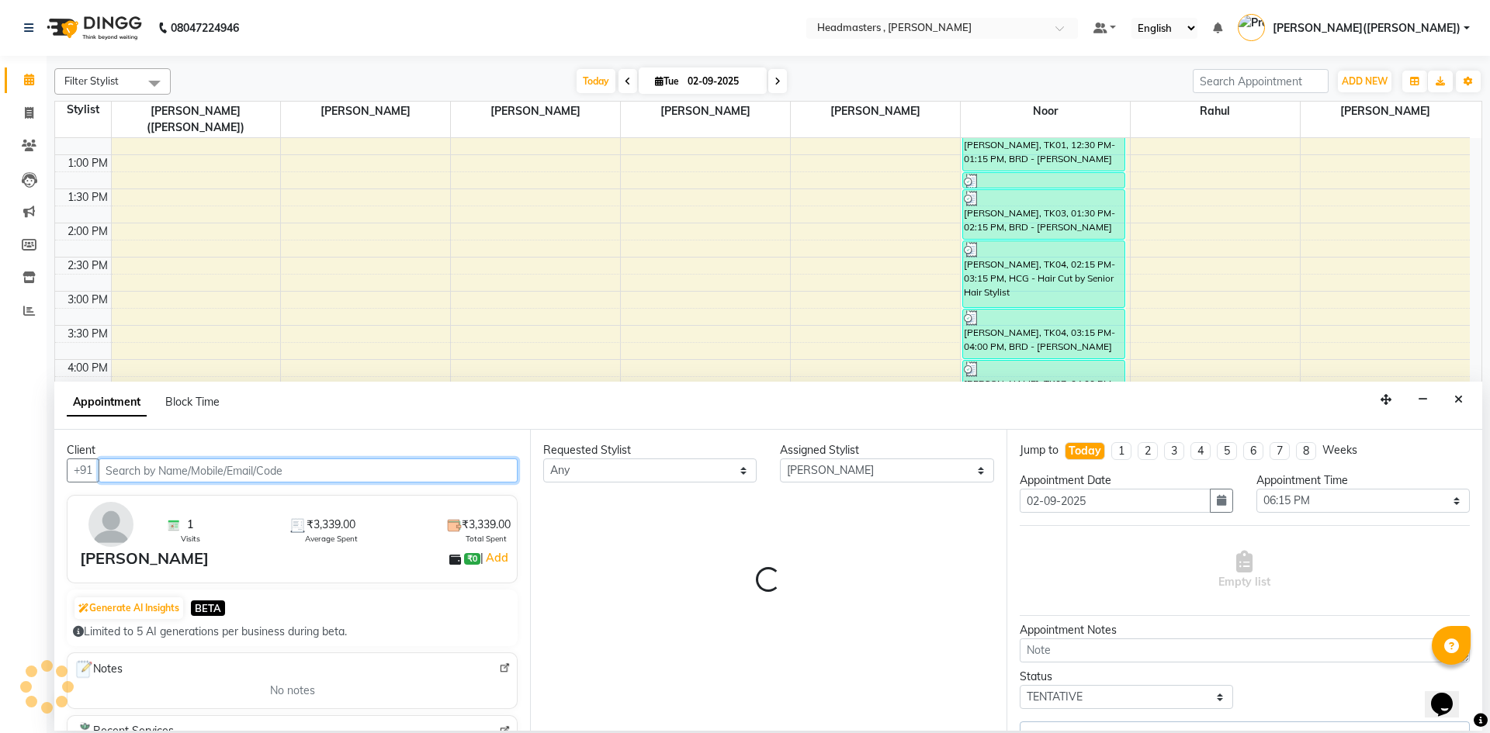
select select "4310"
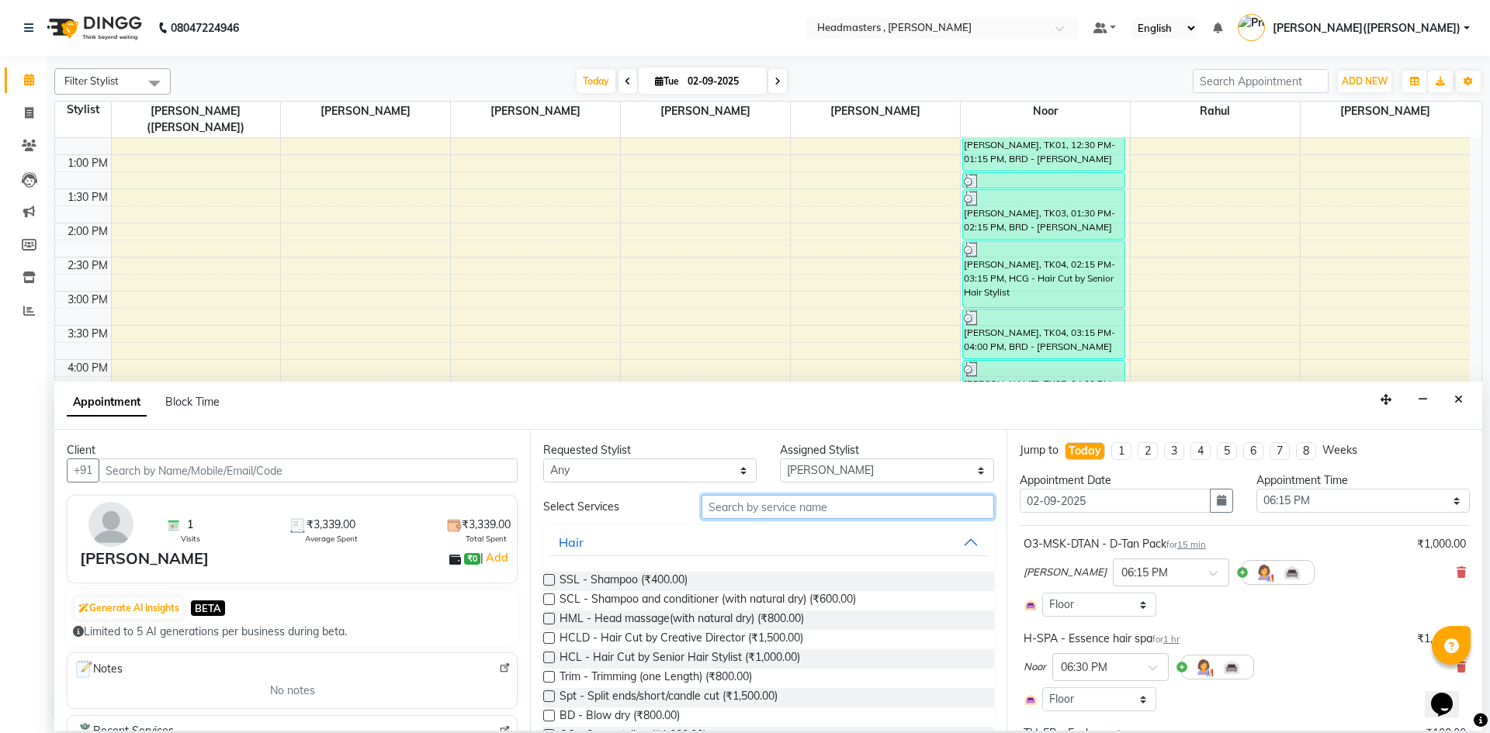
click at [796, 506] on input "text" at bounding box center [848, 507] width 293 height 24
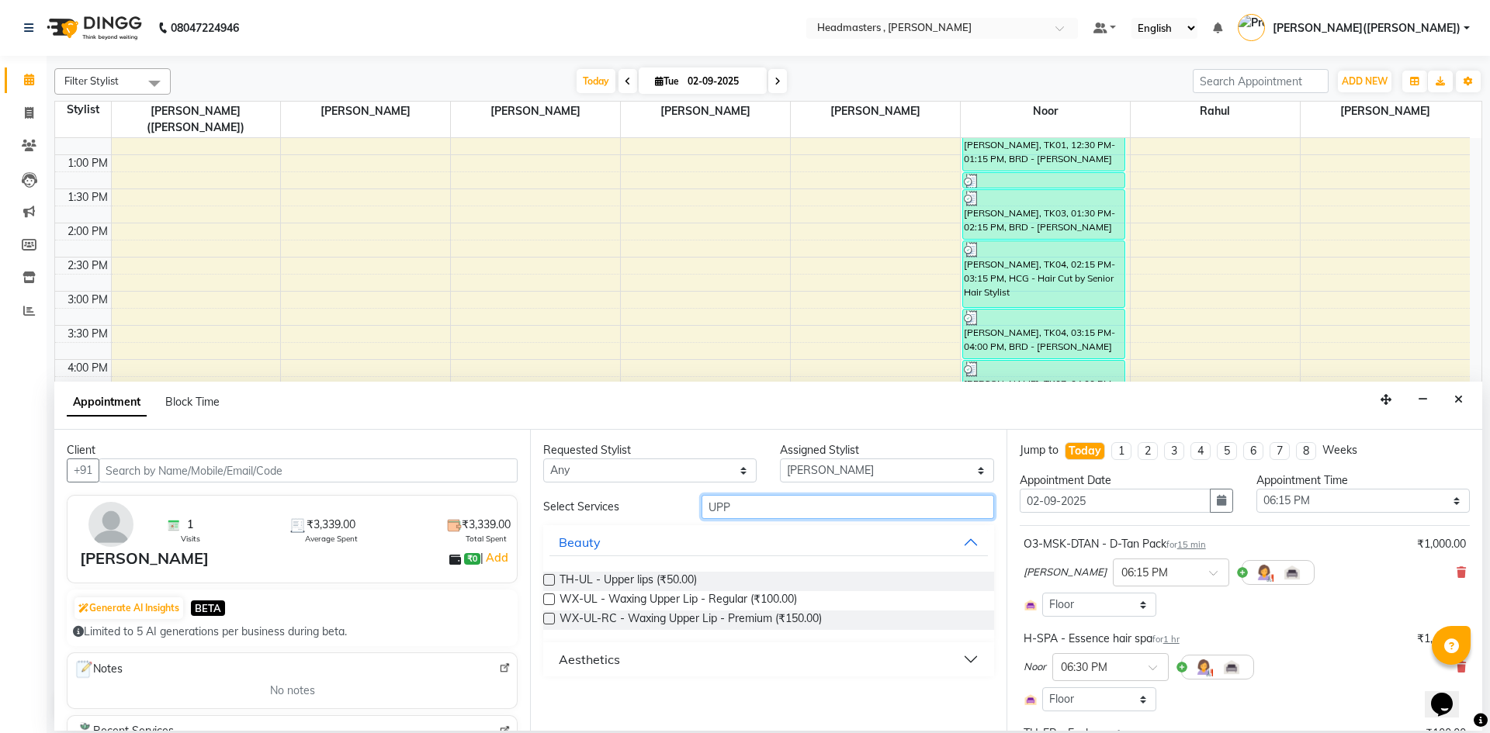
type input "UPP"
click at [546, 581] on label at bounding box center [549, 580] width 12 height 12
click at [546, 581] on input "checkbox" at bounding box center [548, 582] width 10 height 10
checkbox input "false"
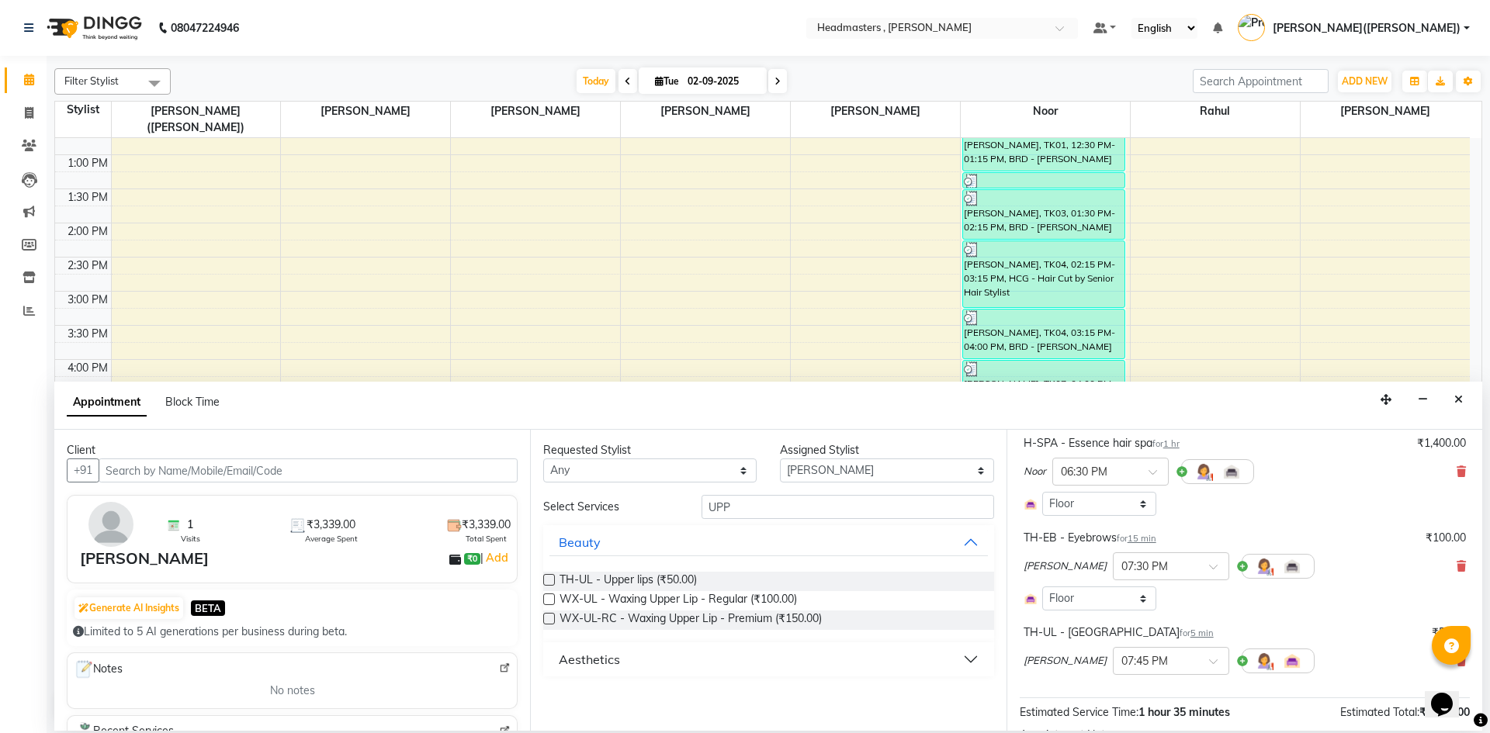
scroll to position [331, 0]
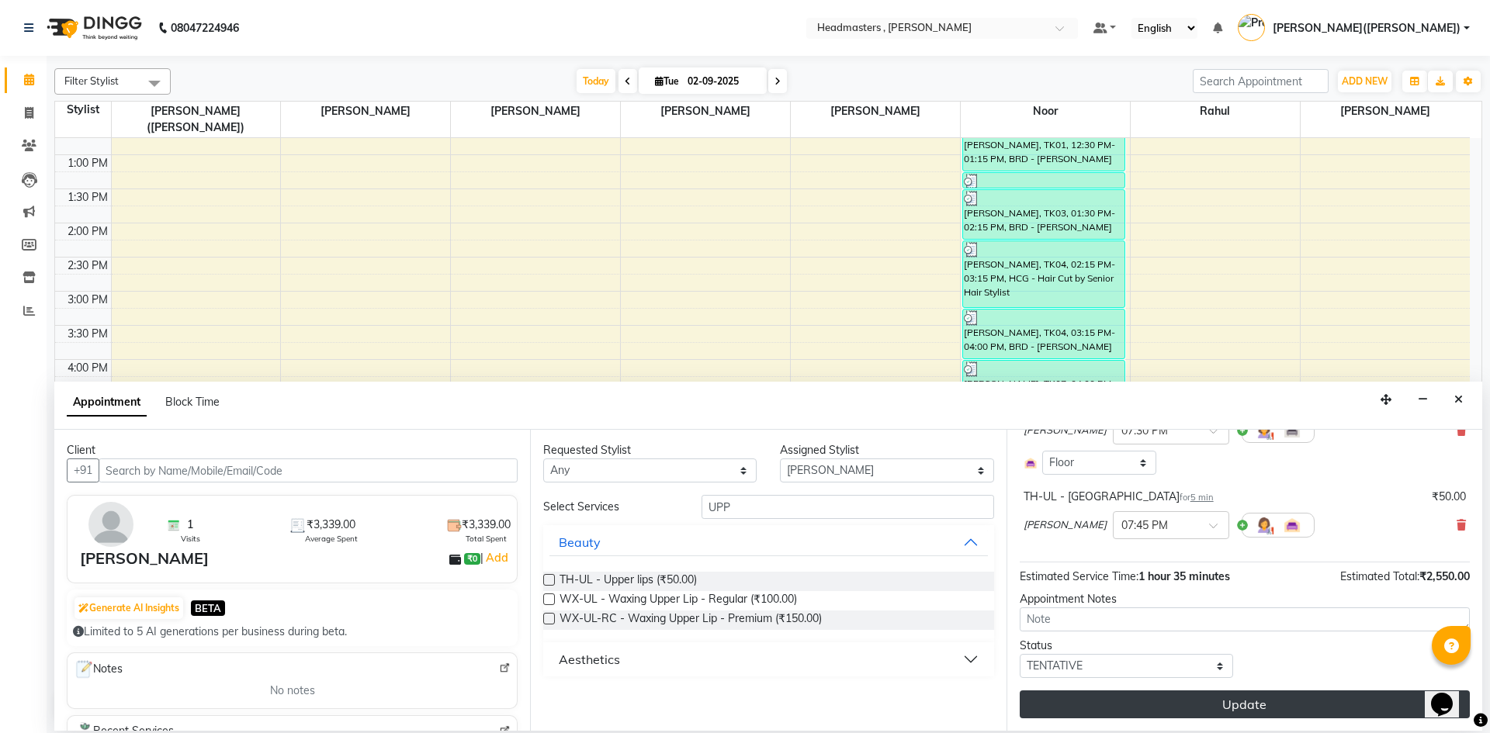
click at [962, 616] on button "Update" at bounding box center [1245, 705] width 450 height 28
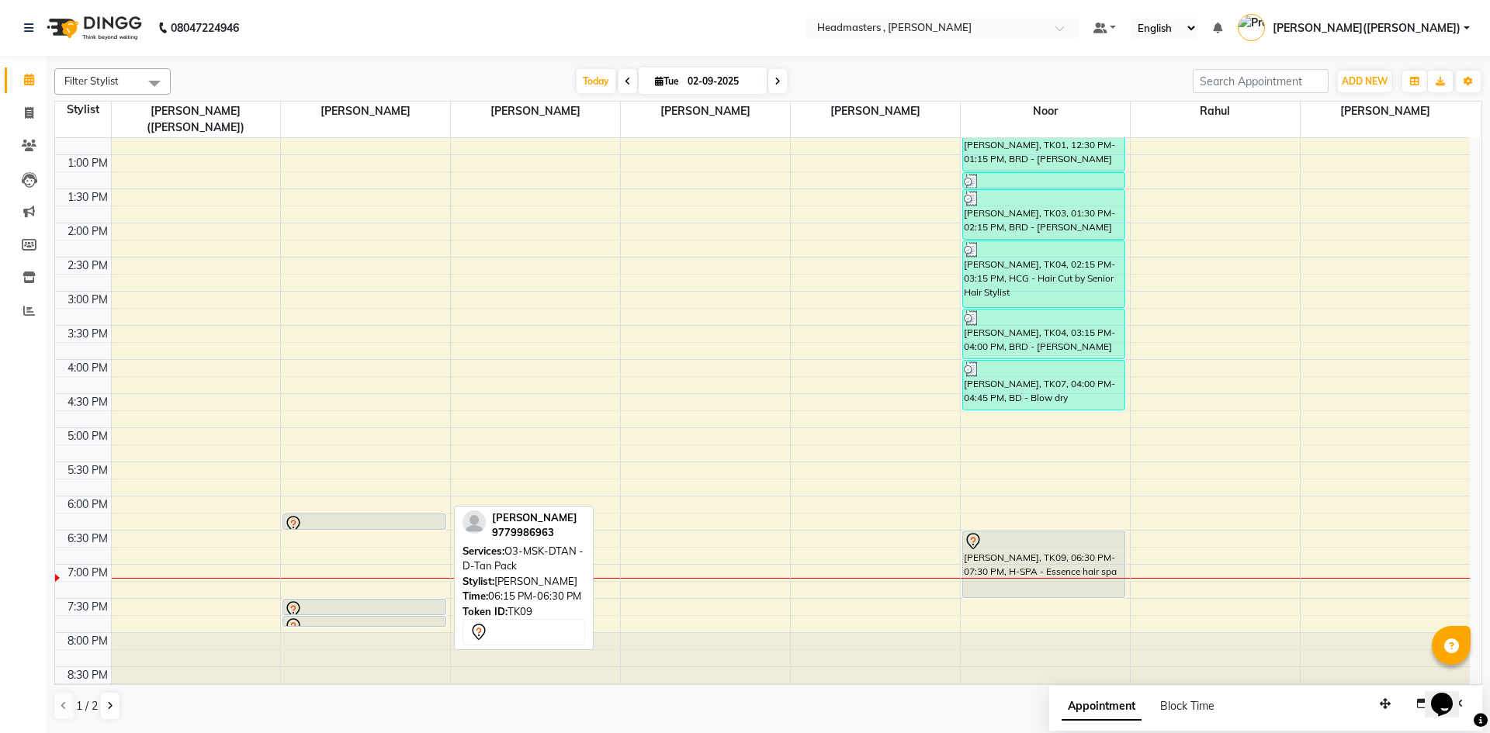
click at [402, 515] on div at bounding box center [364, 524] width 160 height 19
select select "7"
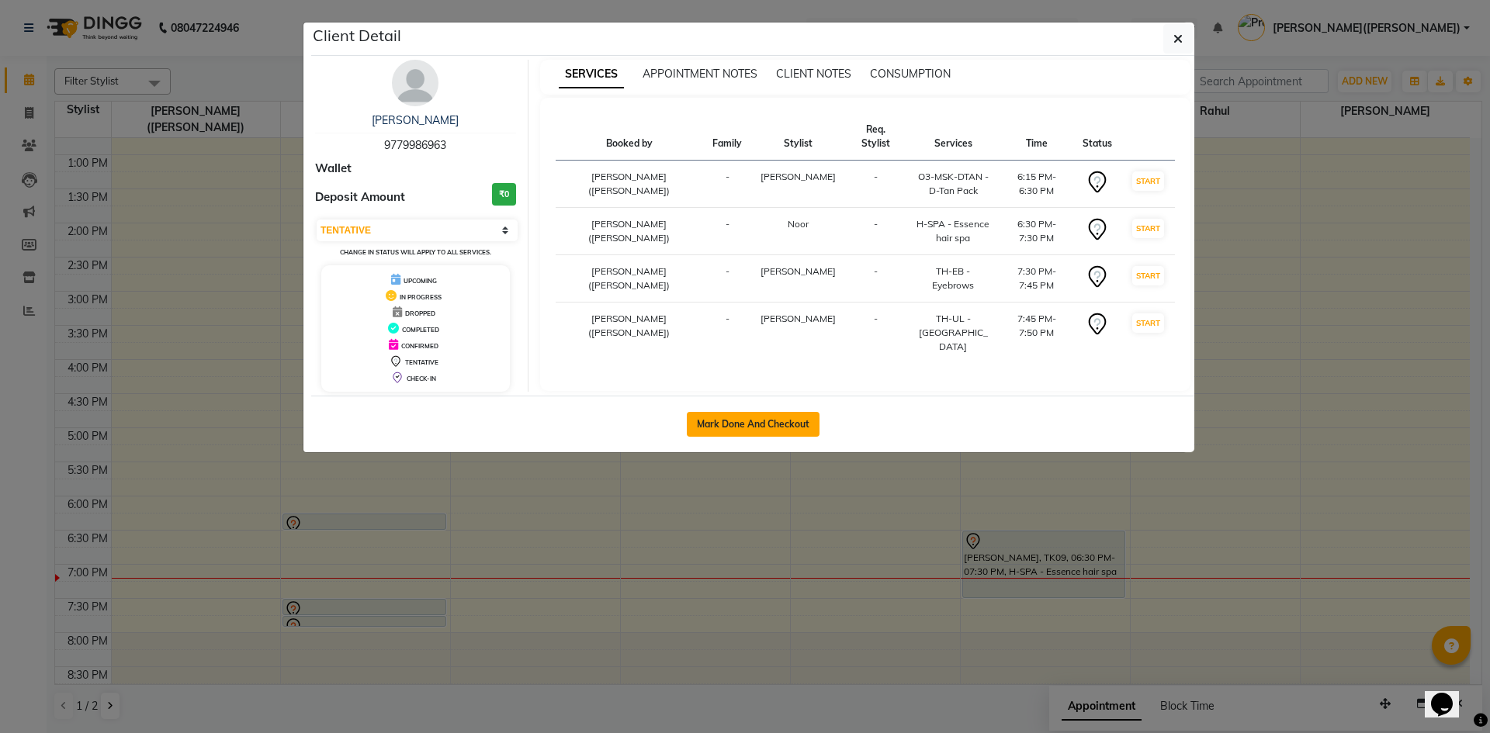
click at [754, 416] on button "Mark Done And Checkout" at bounding box center [753, 424] width 133 height 25
select select "service"
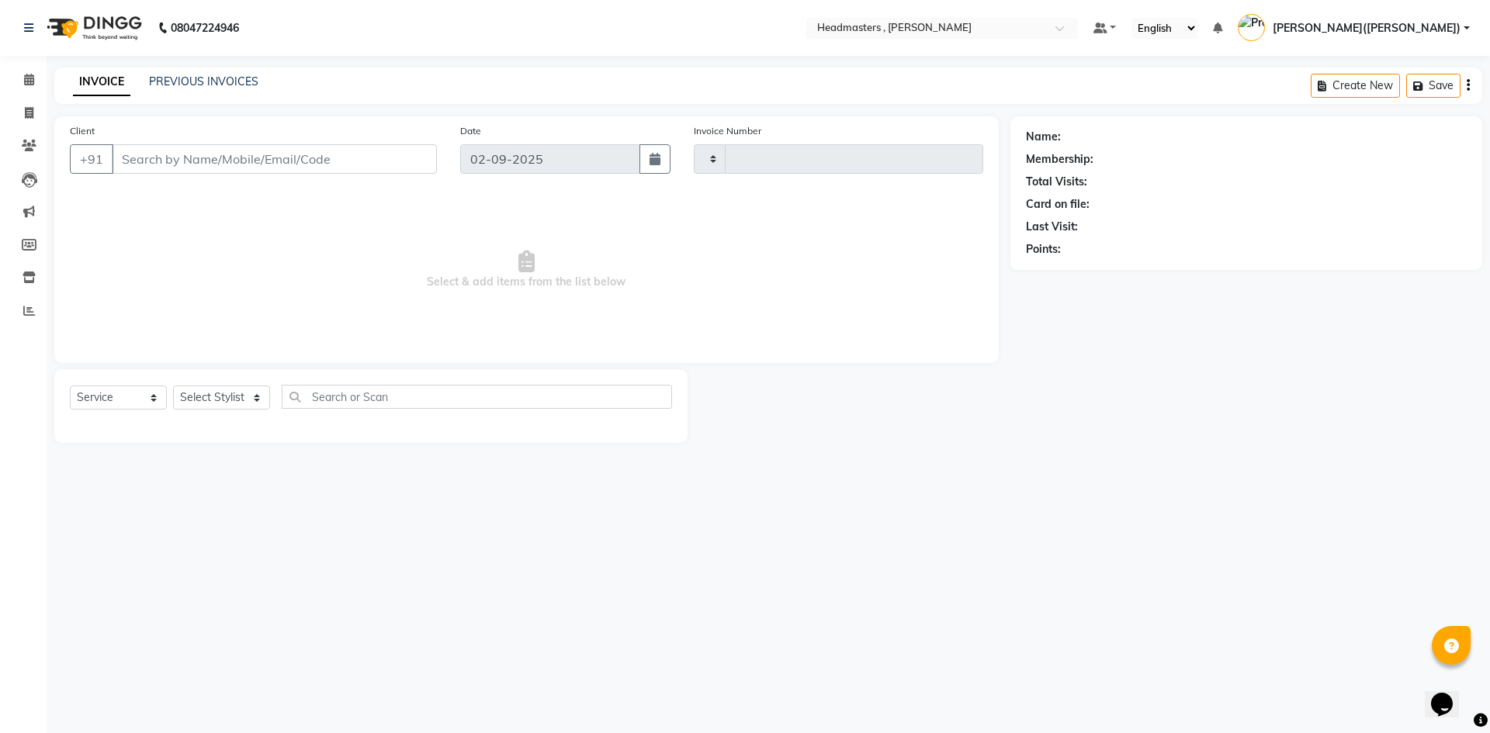
type input "1181"
select select "8566"
type input "9779986963"
select select "85122"
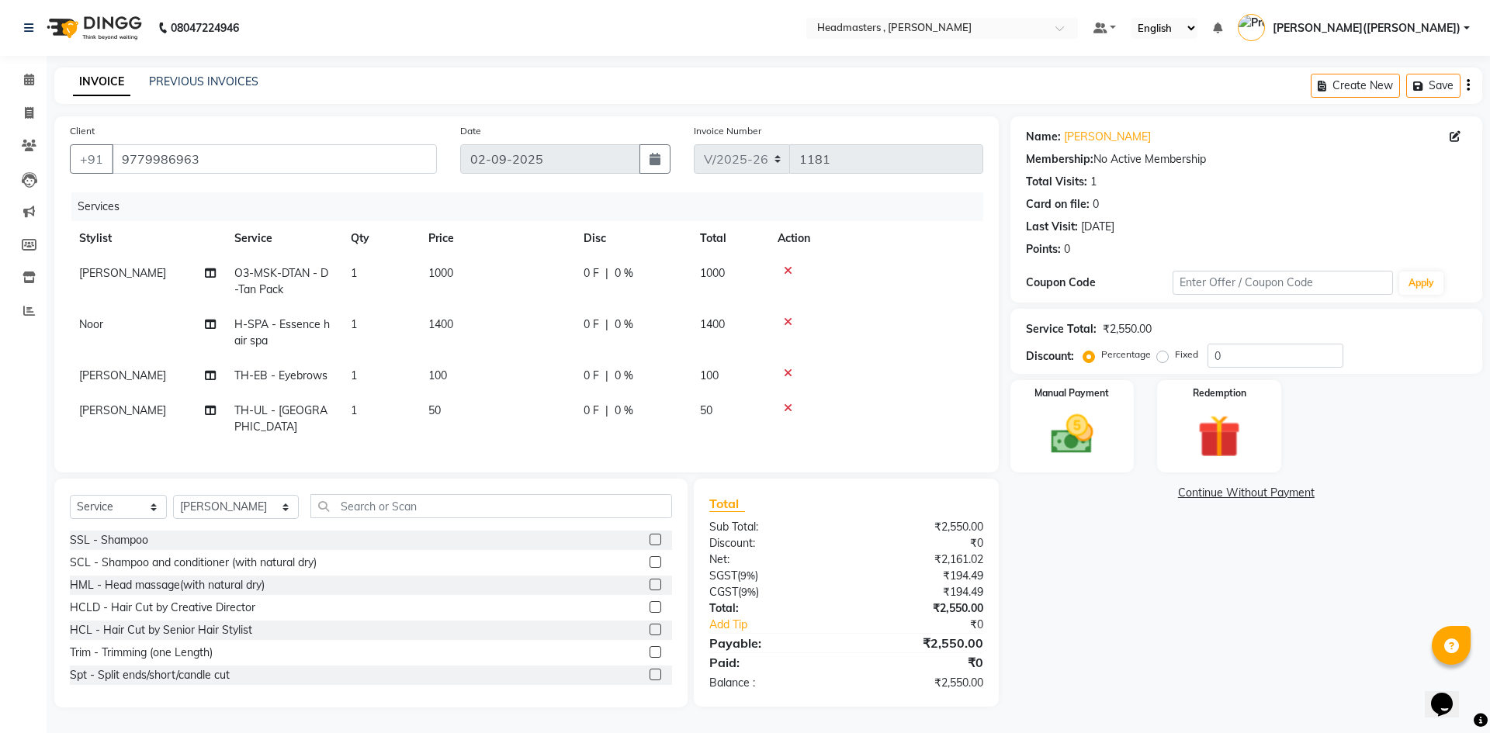
click at [598, 324] on span "0 F" at bounding box center [592, 325] width 16 height 16
select select "85427"
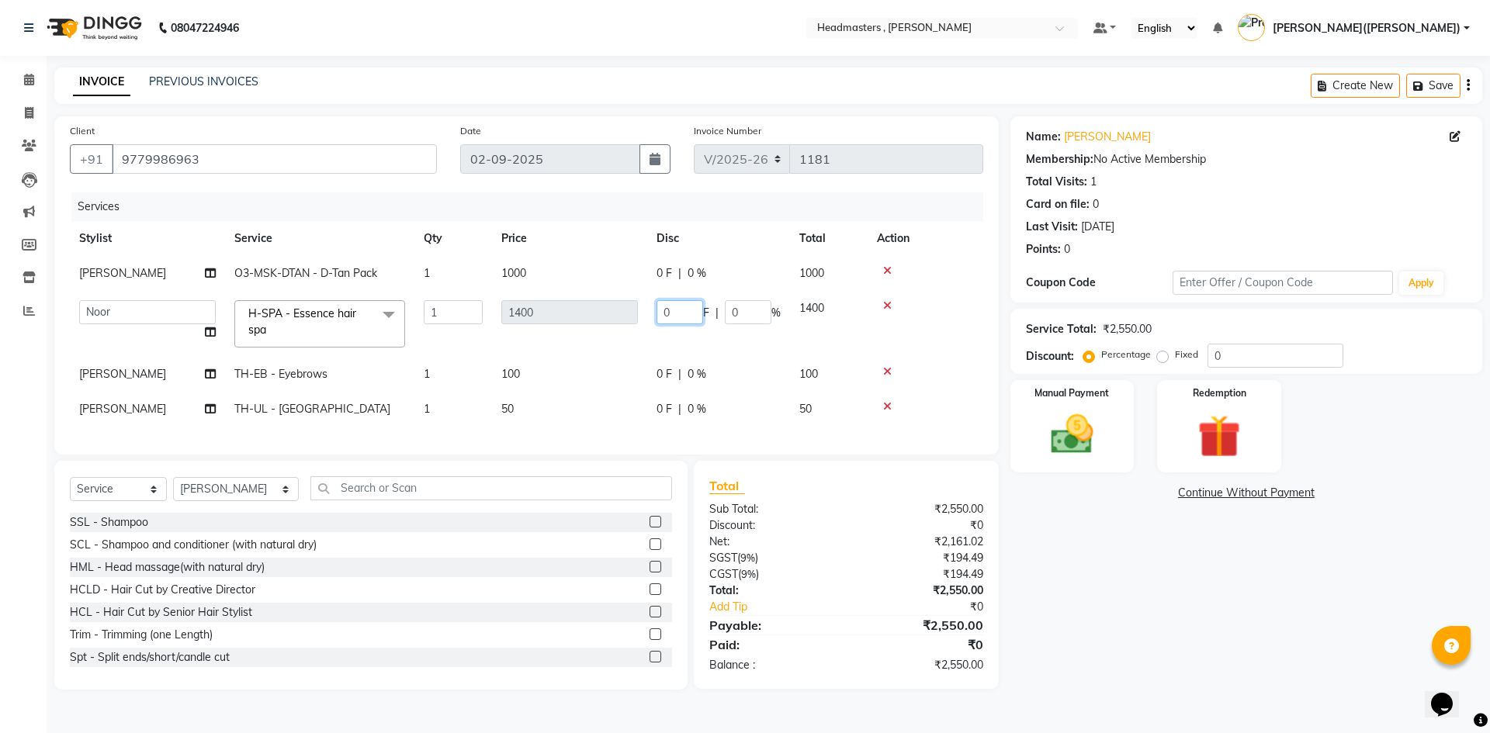
click at [698, 315] on input "0" at bounding box center [680, 312] width 47 height 24
type input "0200"
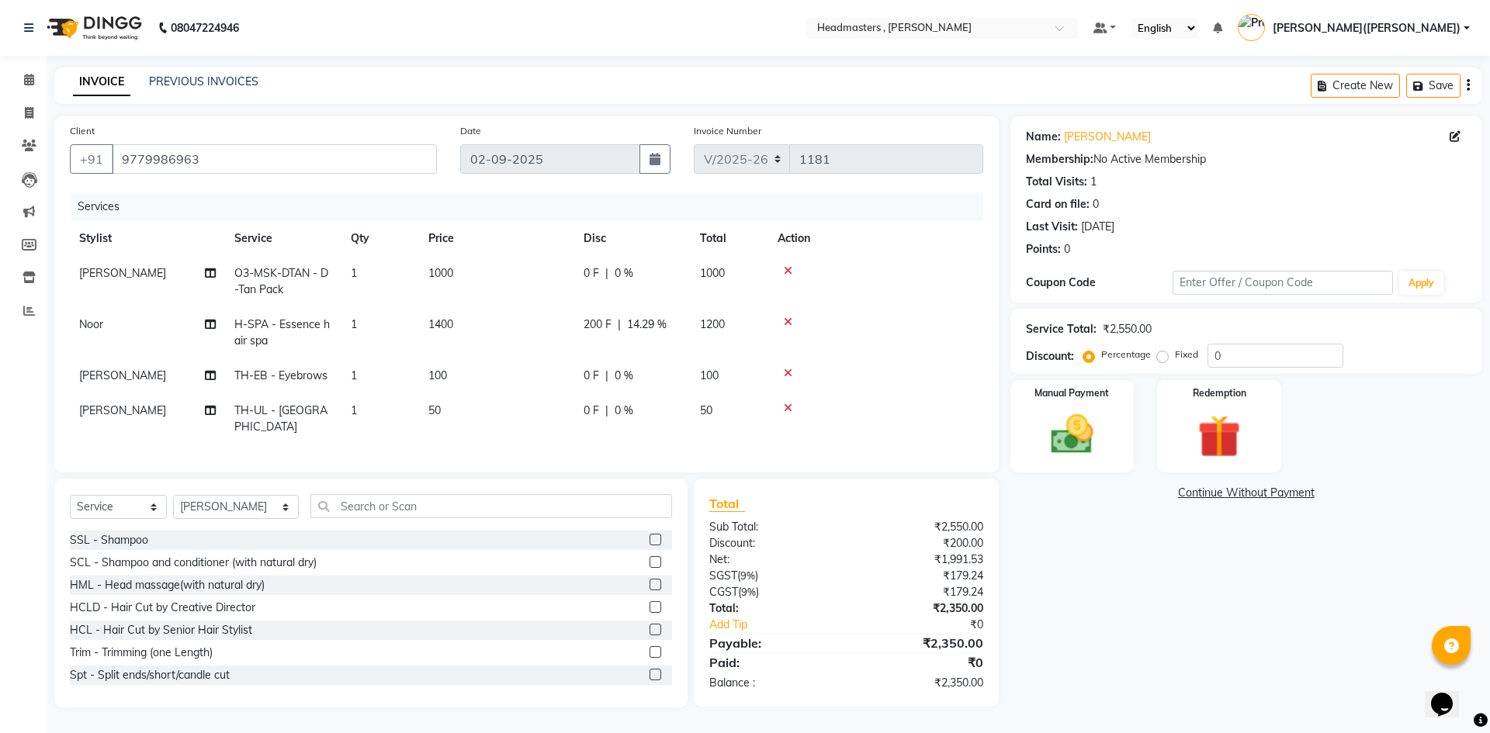
click at [715, 348] on tr "Noor H-SPA - Essence hair spa 1 1400 200 F | 14.29 % 1200" at bounding box center [527, 332] width 914 height 51
click at [962, 411] on img at bounding box center [1072, 434] width 72 height 51
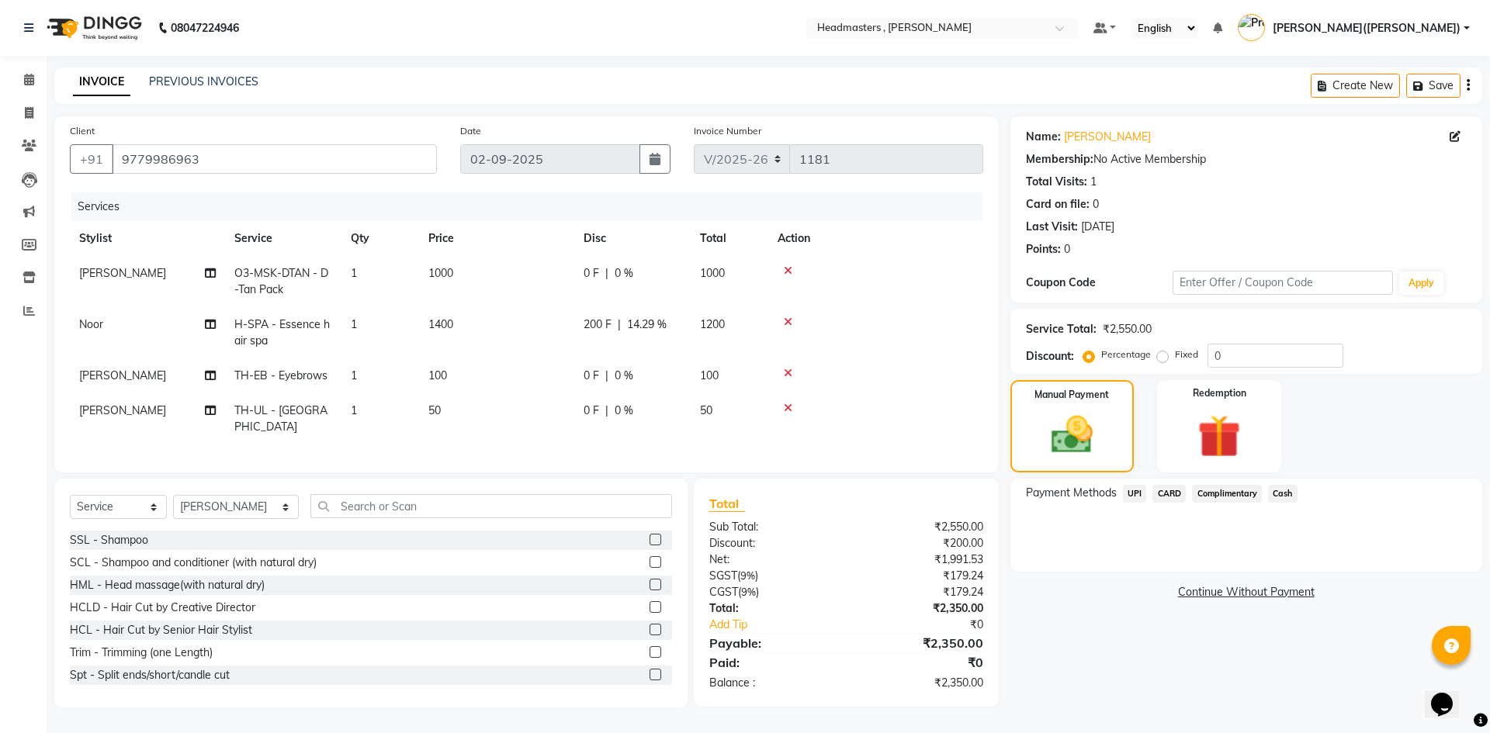
click at [962, 494] on span "Cash" at bounding box center [1282, 494] width 29 height 18
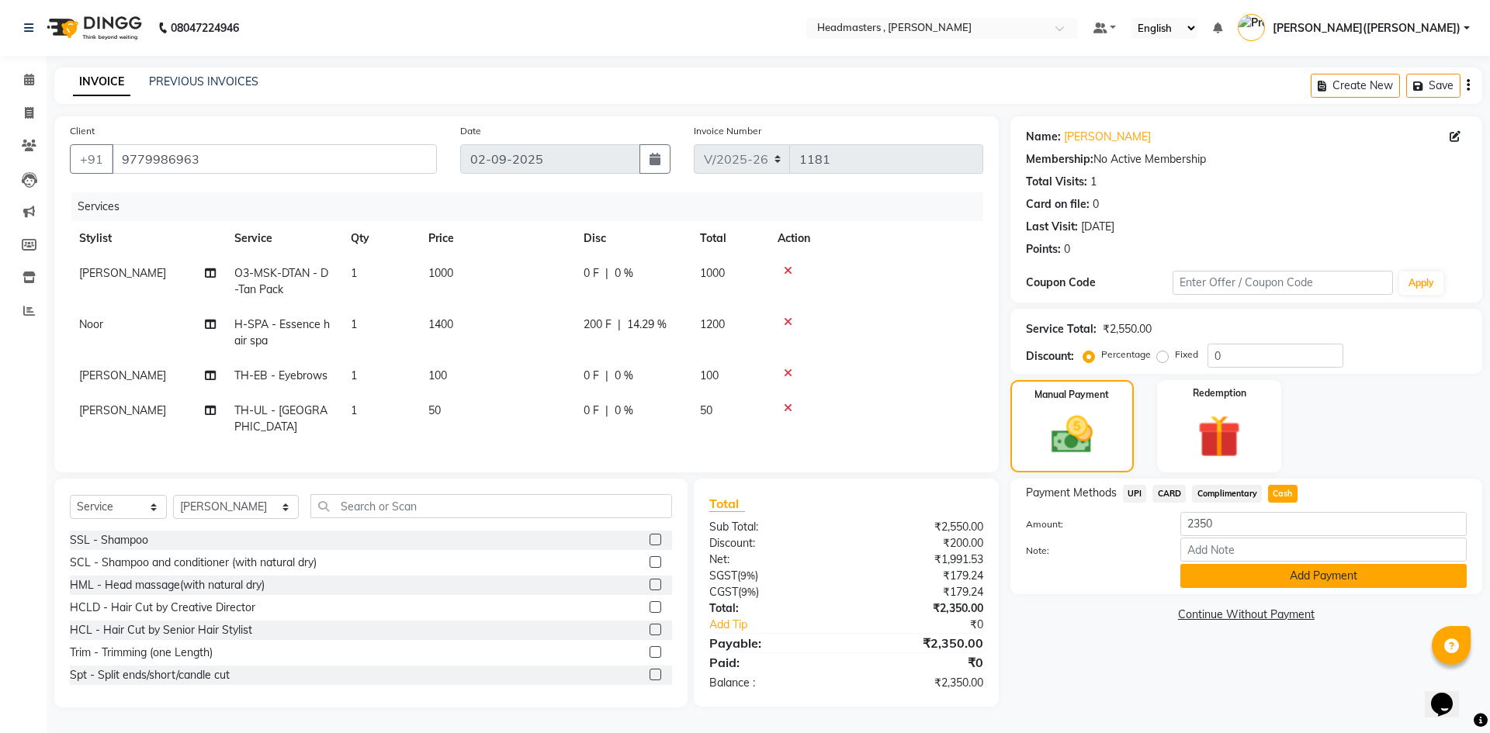
click at [962, 584] on button "Add Payment" at bounding box center [1324, 576] width 286 height 24
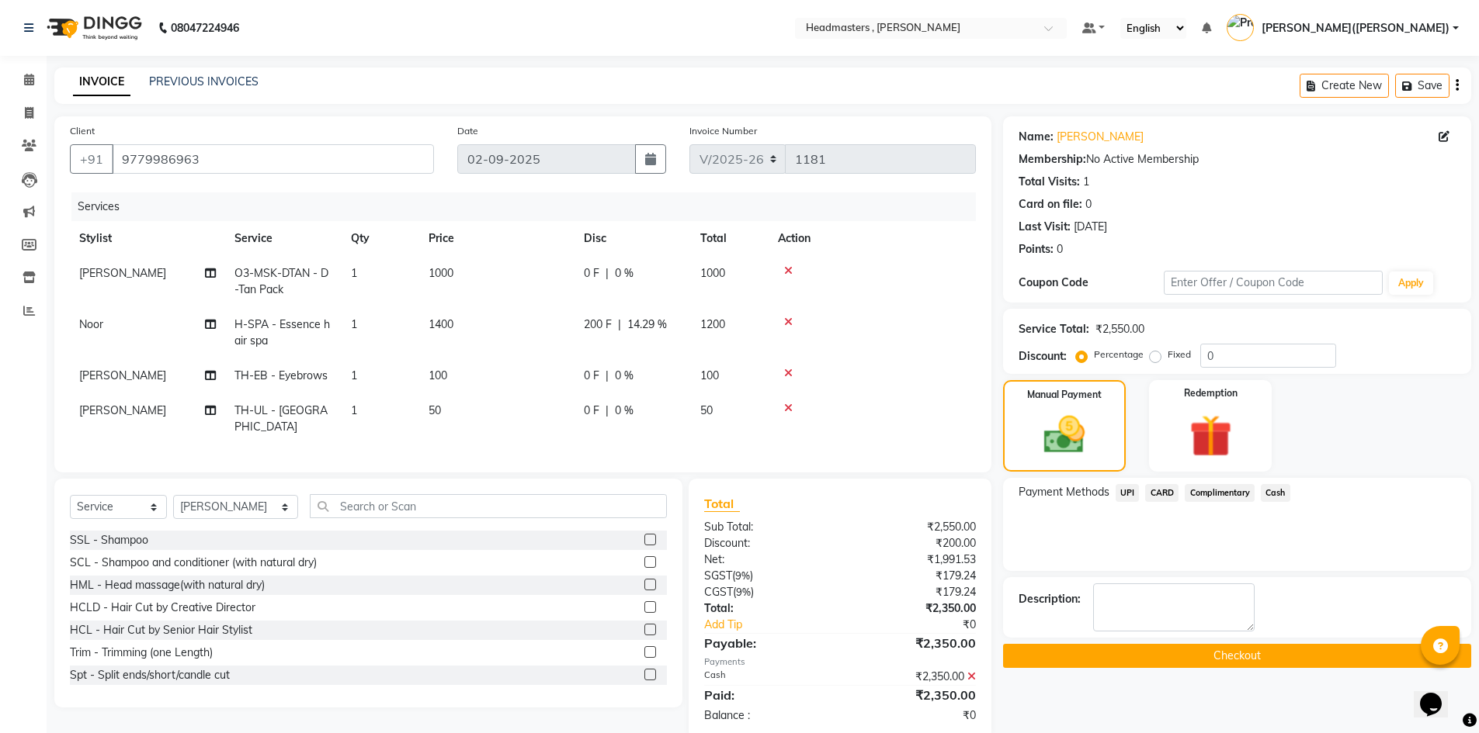
click at [962, 616] on button "Checkout" at bounding box center [1237, 656] width 468 height 24
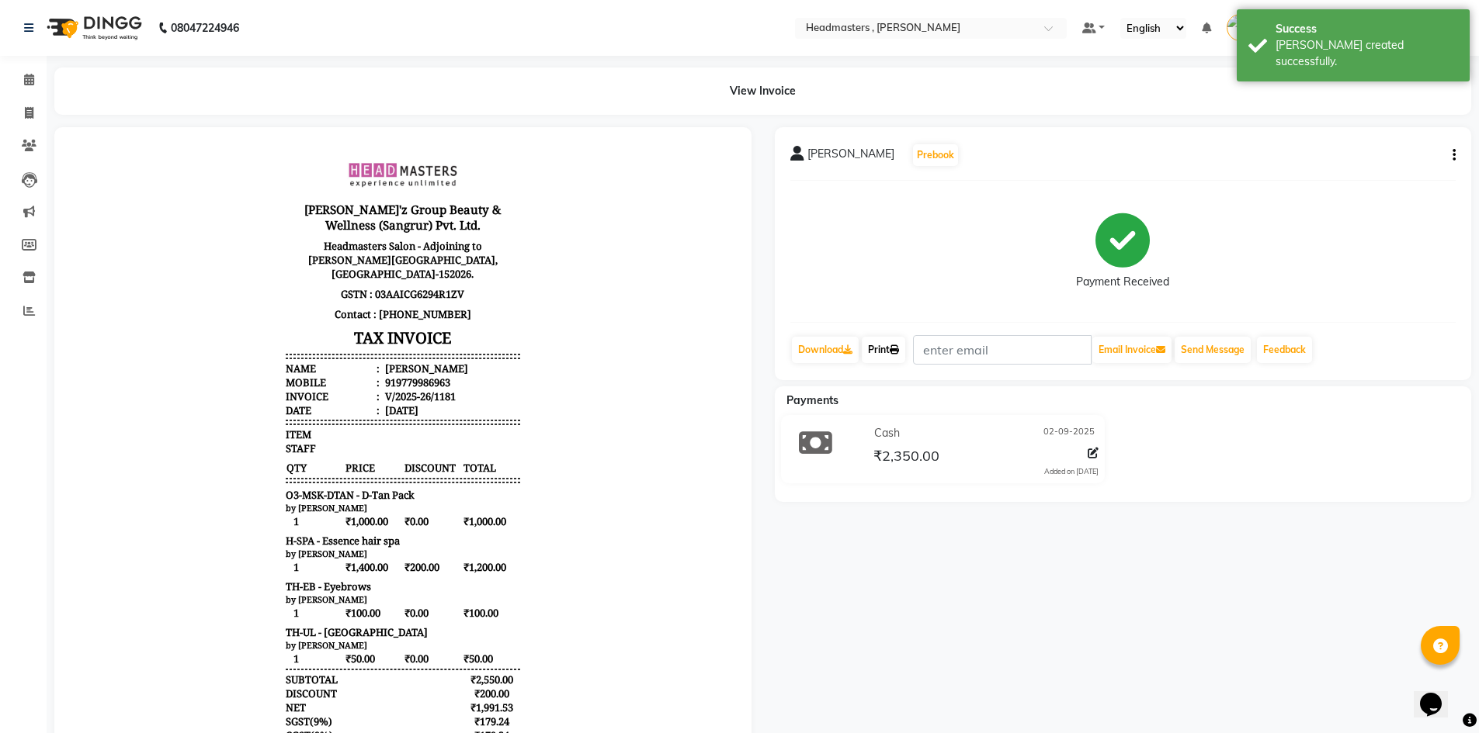
click at [890, 353] on link "Print" at bounding box center [883, 350] width 43 height 26
